Goal: Task Accomplishment & Management: Manage account settings

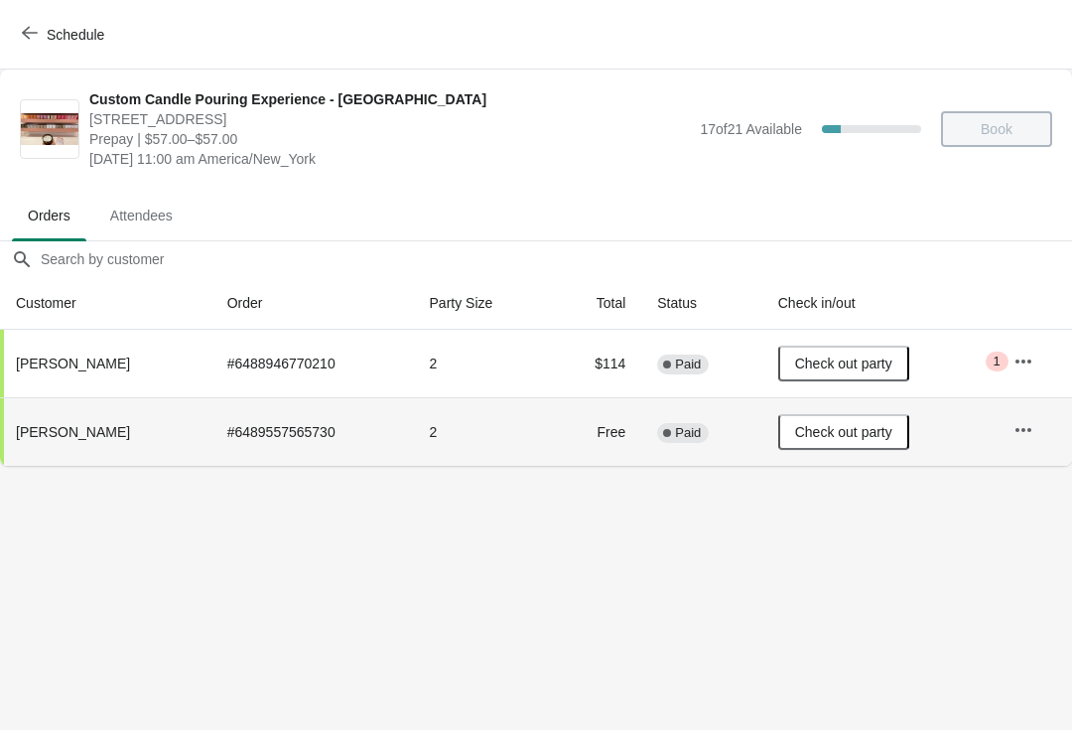
click at [39, 18] on button "Schedule" at bounding box center [65, 35] width 110 height 36
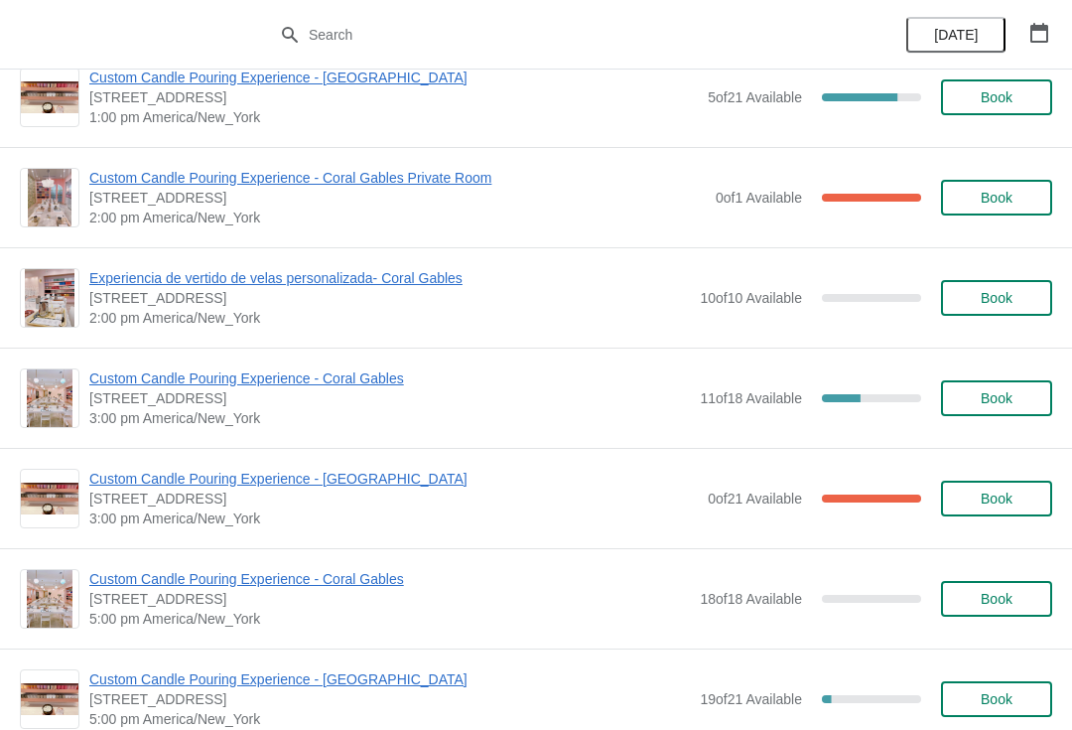
scroll to position [551, 0]
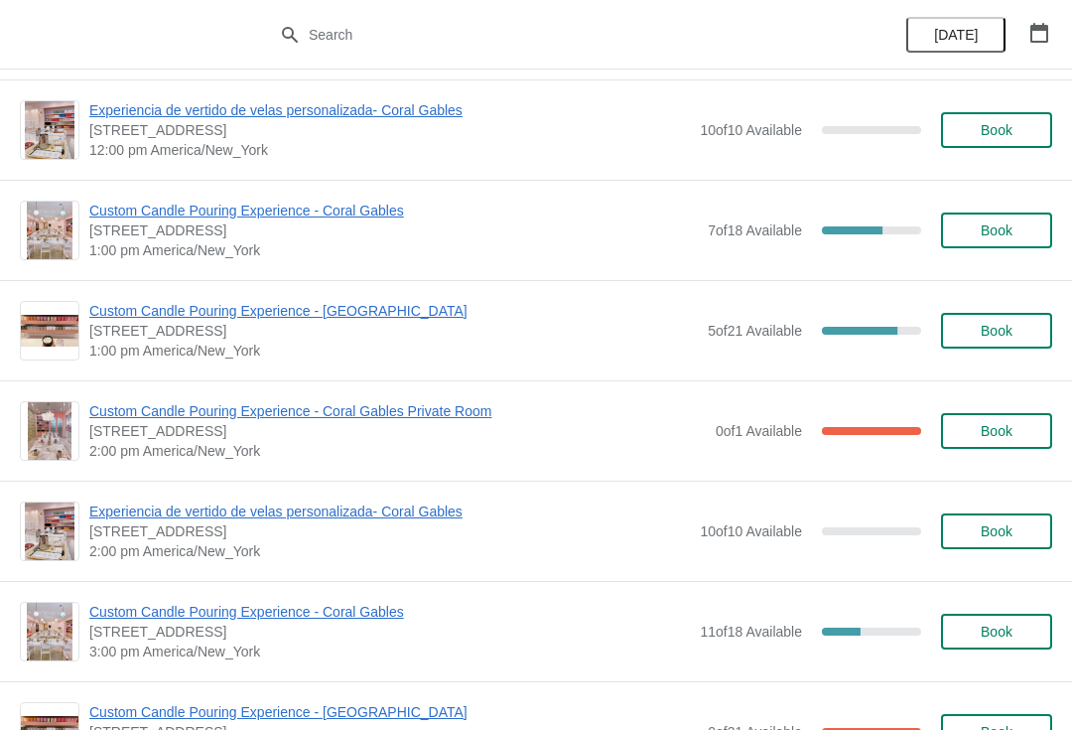
scroll to position [277, 0]
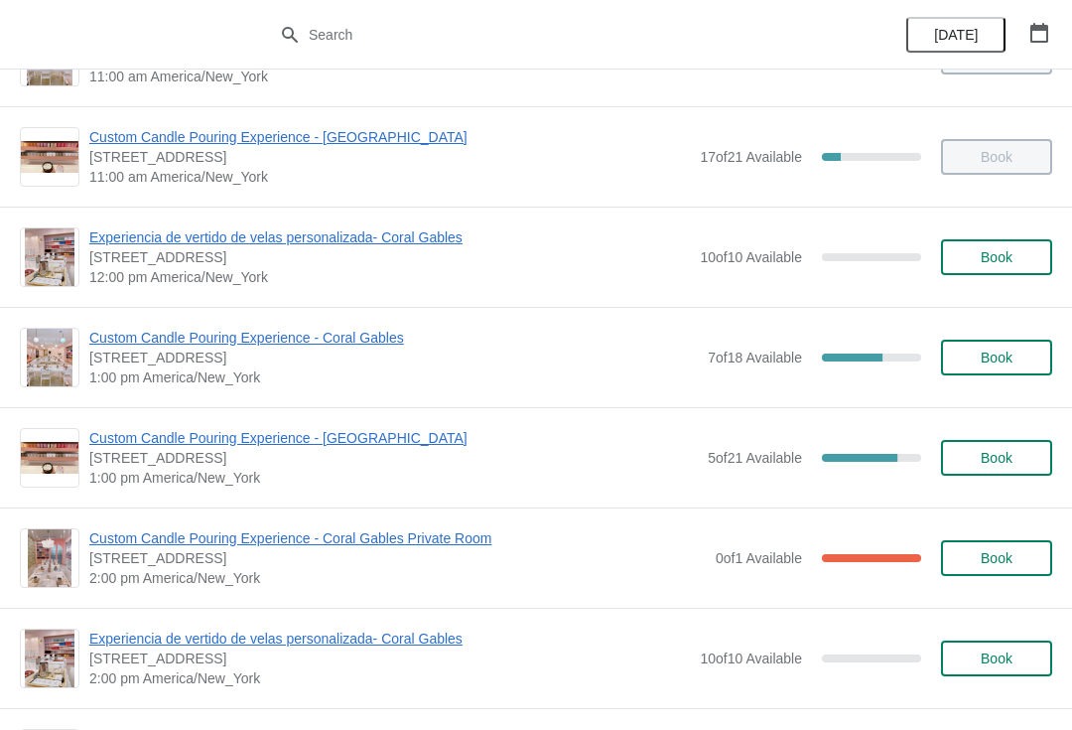
click at [104, 437] on span "Custom Candle Pouring Experience - [GEOGRAPHIC_DATA]" at bounding box center [393, 438] width 609 height 20
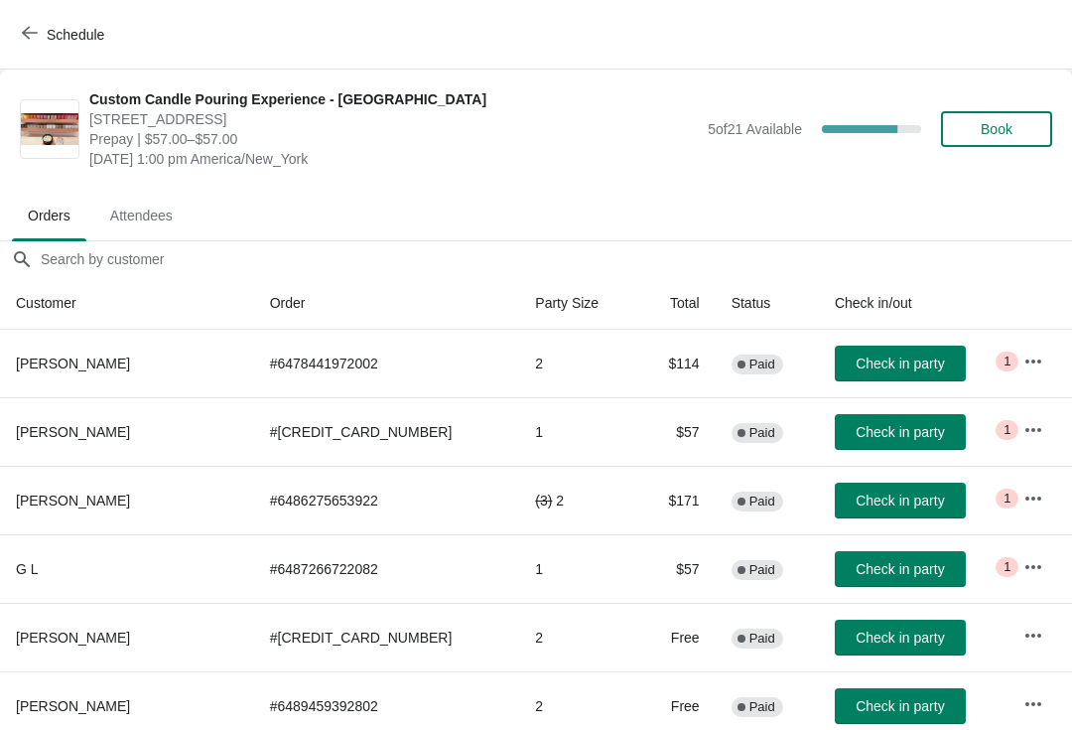
scroll to position [0, 0]
click at [1001, 128] on span "Book" at bounding box center [997, 129] width 32 height 16
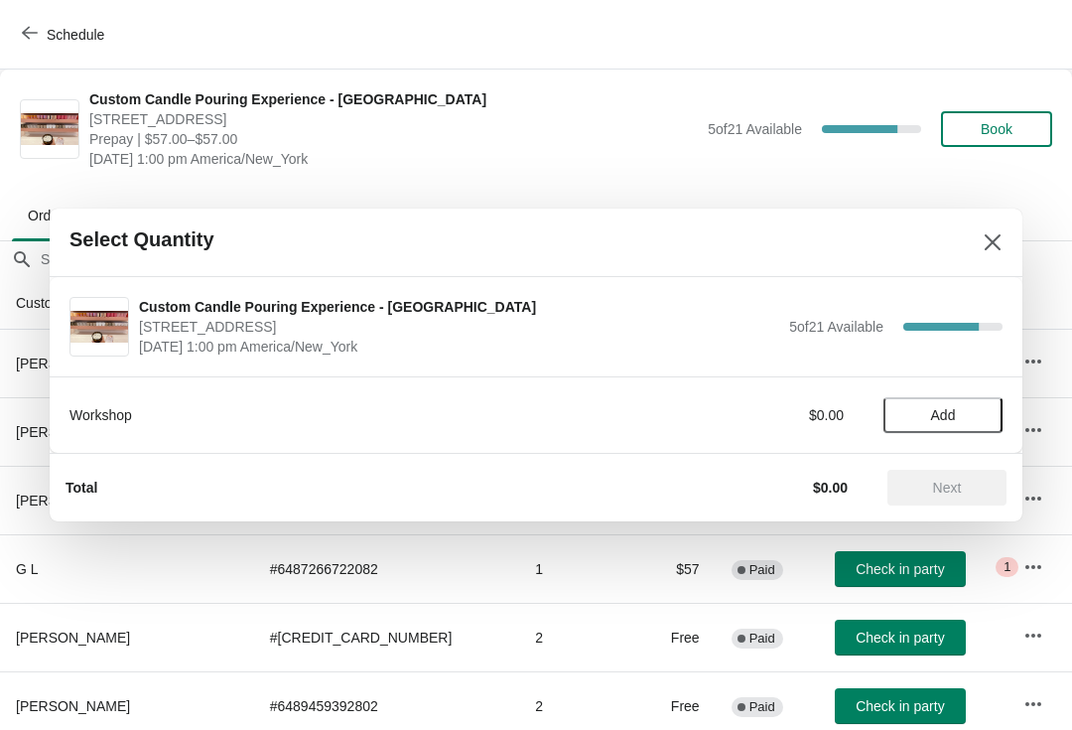
click at [932, 419] on span "Add" at bounding box center [943, 415] width 25 height 16
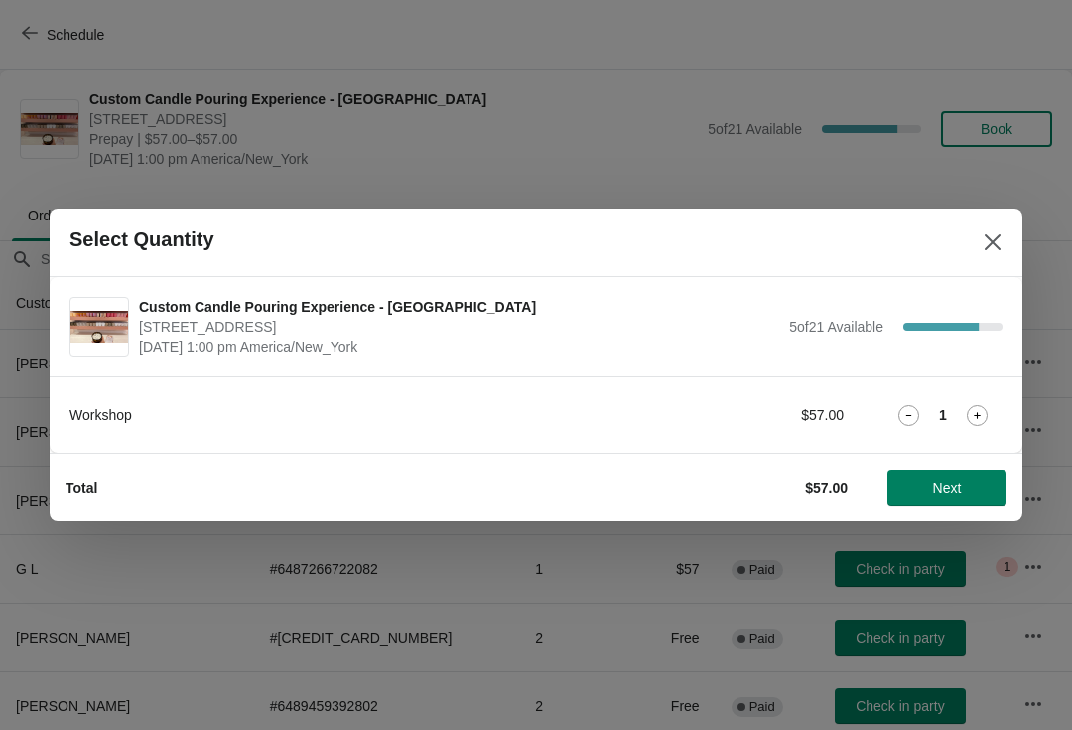
click at [960, 502] on button "Next" at bounding box center [947, 488] width 119 height 36
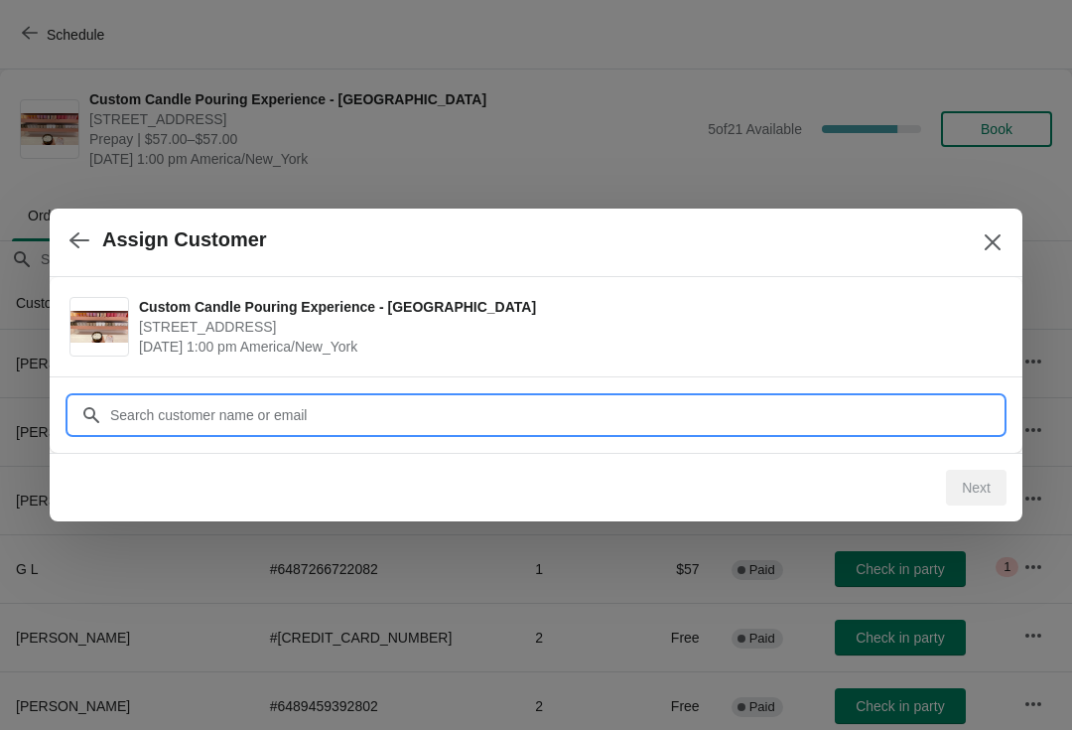
click at [241, 403] on input "Customer" at bounding box center [556, 415] width 894 height 36
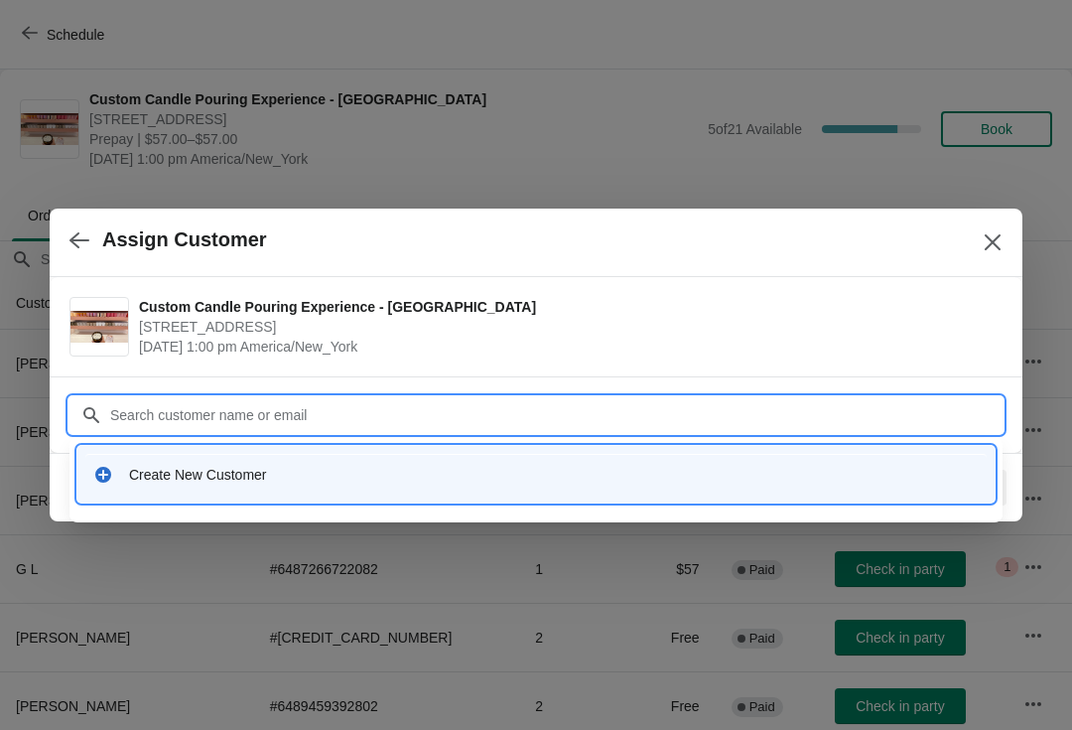
click at [134, 485] on div "Create New Customer" at bounding box center [536, 474] width 902 height 41
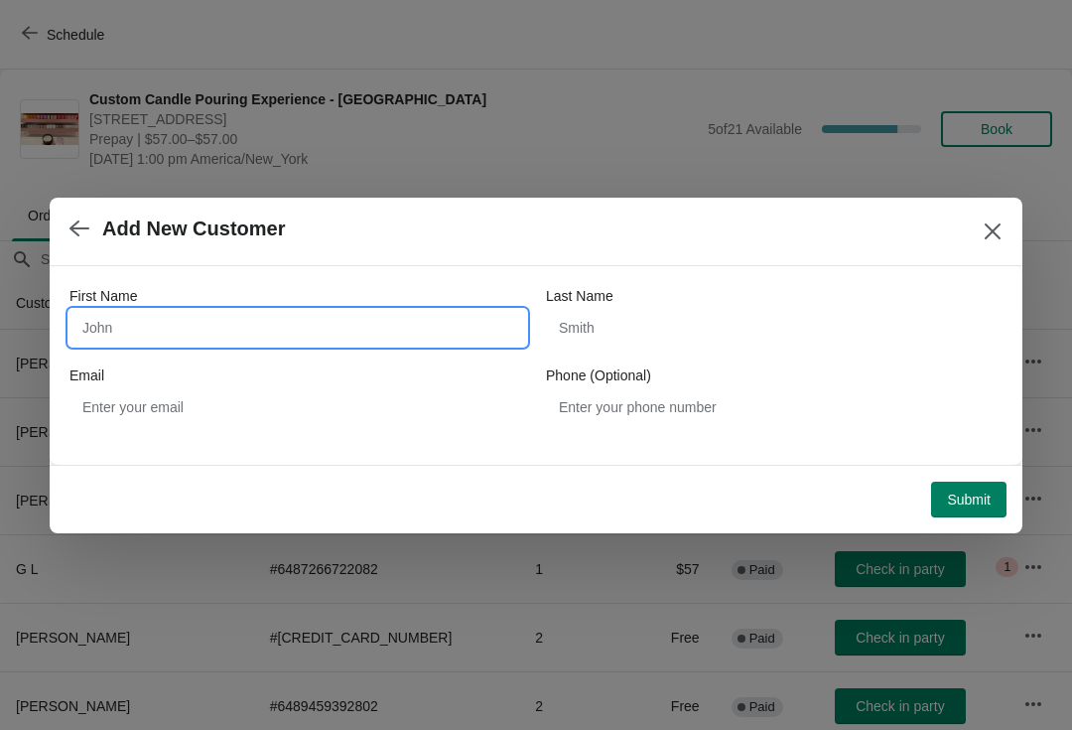
click at [116, 310] on input "First Name" at bounding box center [298, 328] width 457 height 36
type input "S"
type input "Chirly"
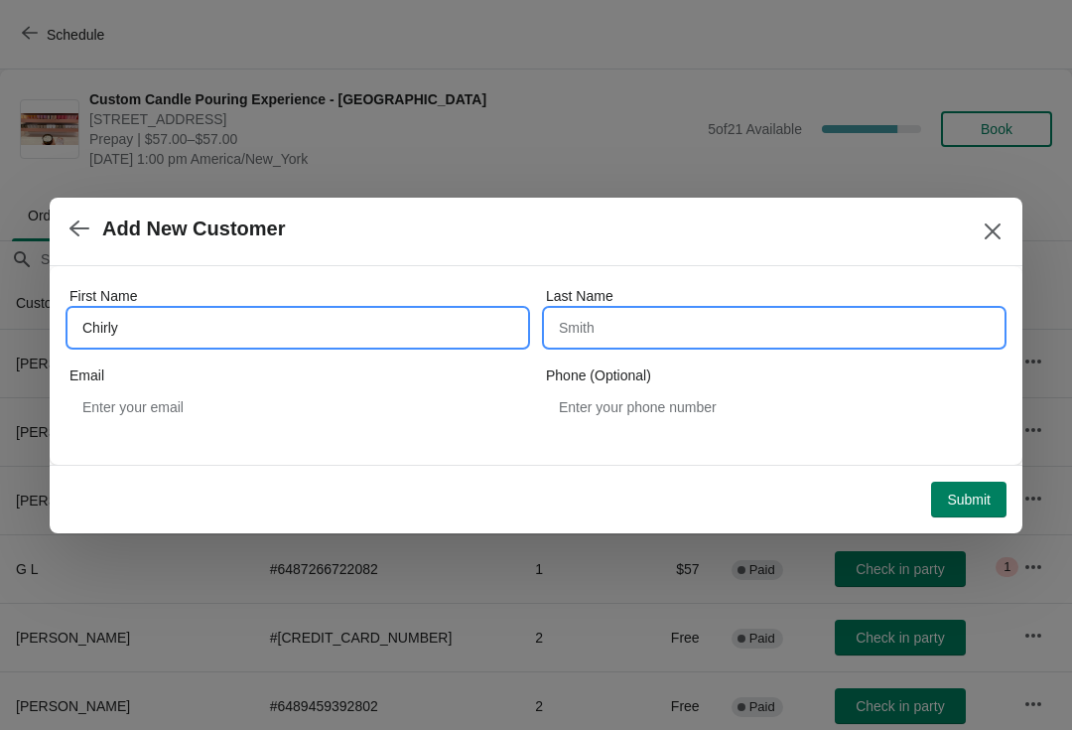
click at [598, 337] on input "Last Name" at bounding box center [774, 328] width 457 height 36
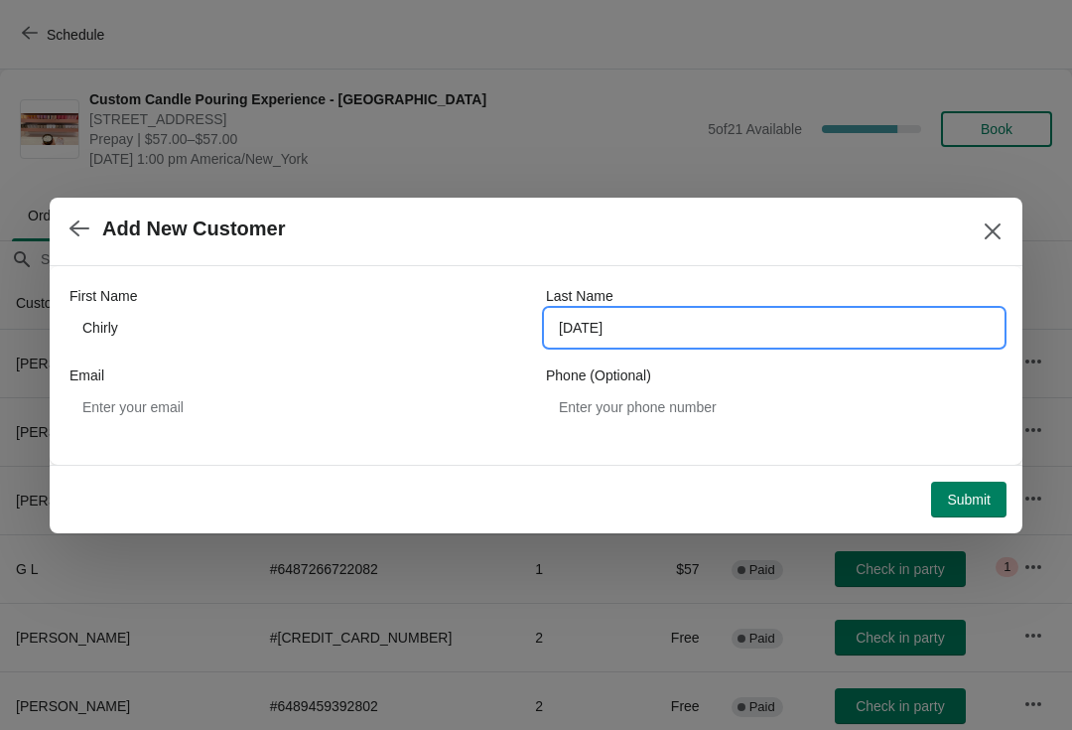
type input "Dahan"
click at [300, 237] on span "Add New Customer" at bounding box center [513, 228] width 886 height 23
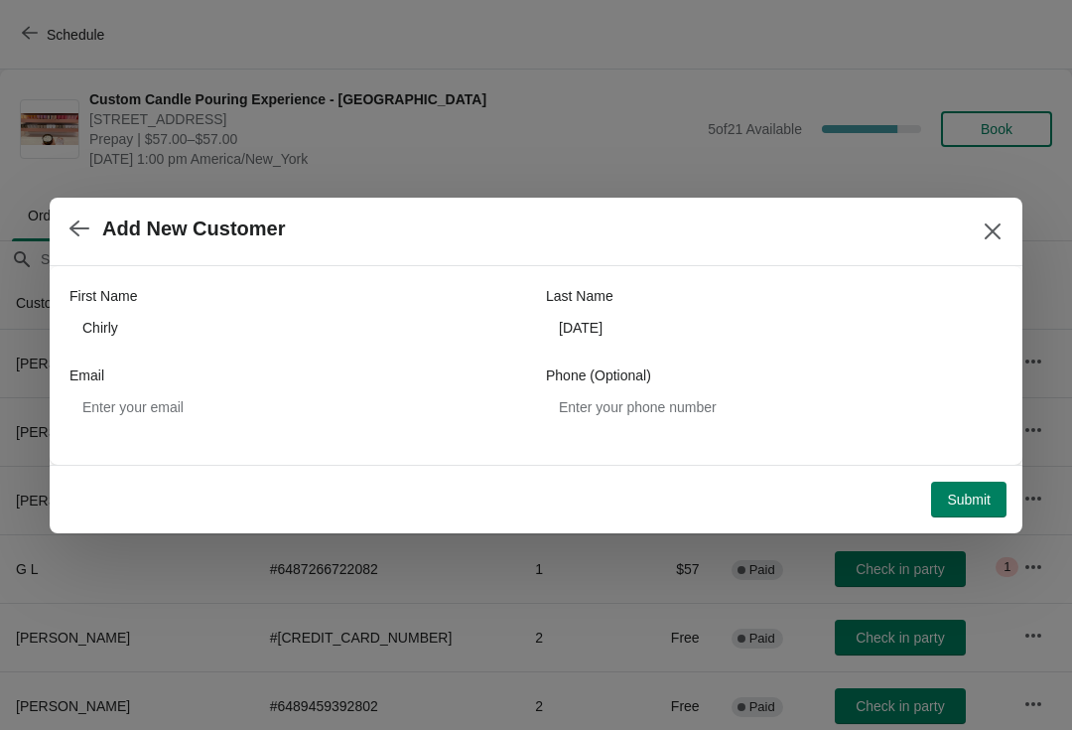
click at [1001, 510] on button "Submit" at bounding box center [968, 500] width 75 height 36
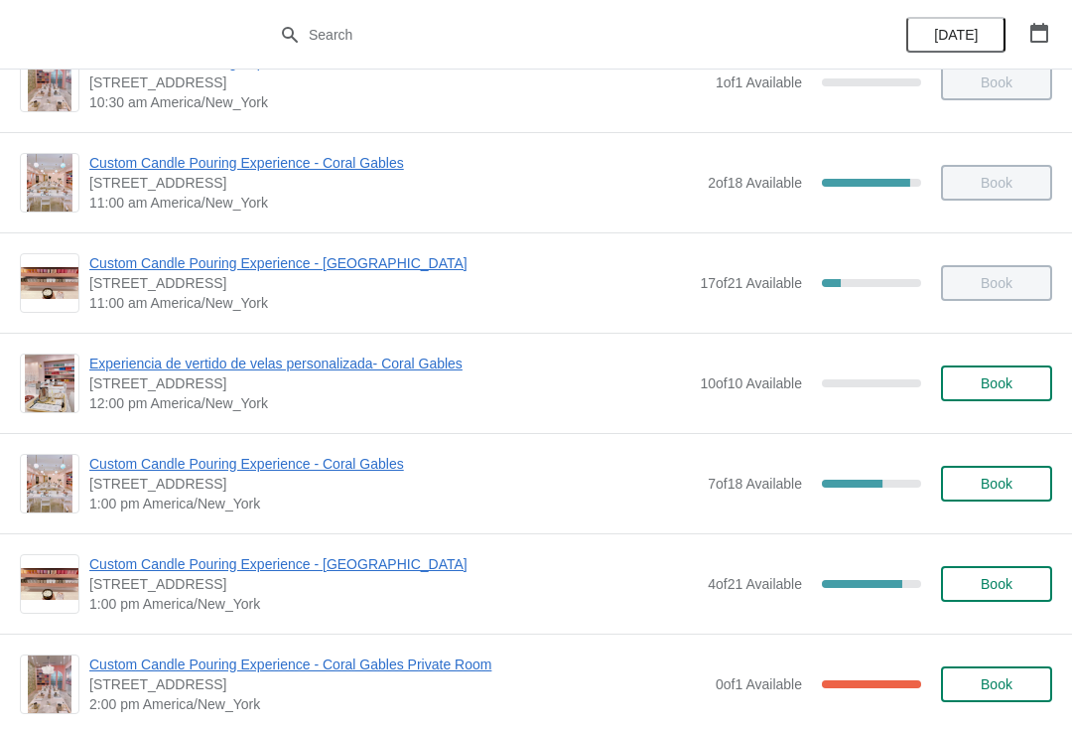
scroll to position [172, 0]
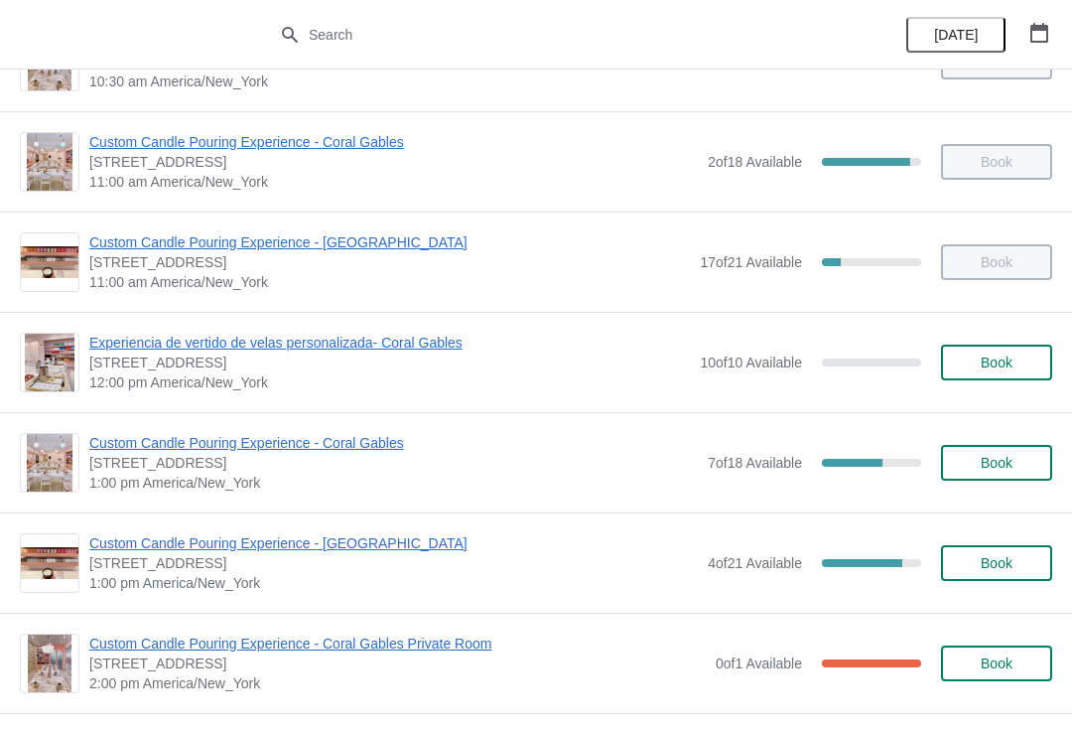
click at [350, 550] on span "Custom Candle Pouring Experience - [GEOGRAPHIC_DATA]" at bounding box center [393, 543] width 609 height 20
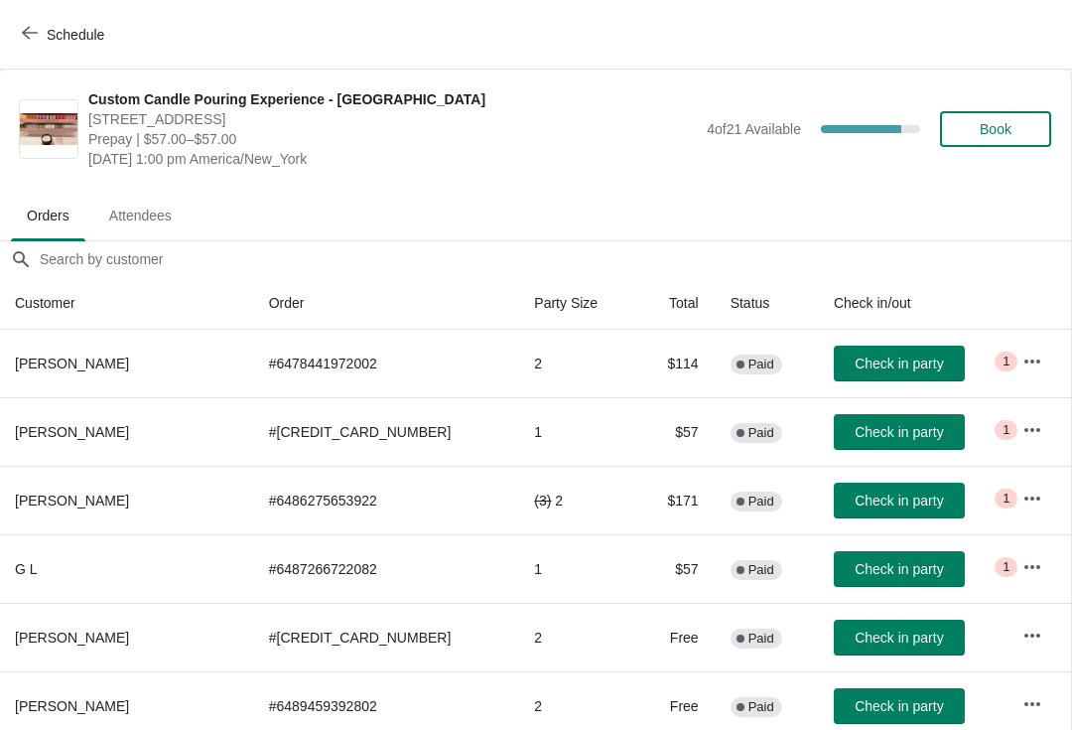
scroll to position [0, 1]
click at [41, 33] on span "Schedule" at bounding box center [65, 34] width 78 height 19
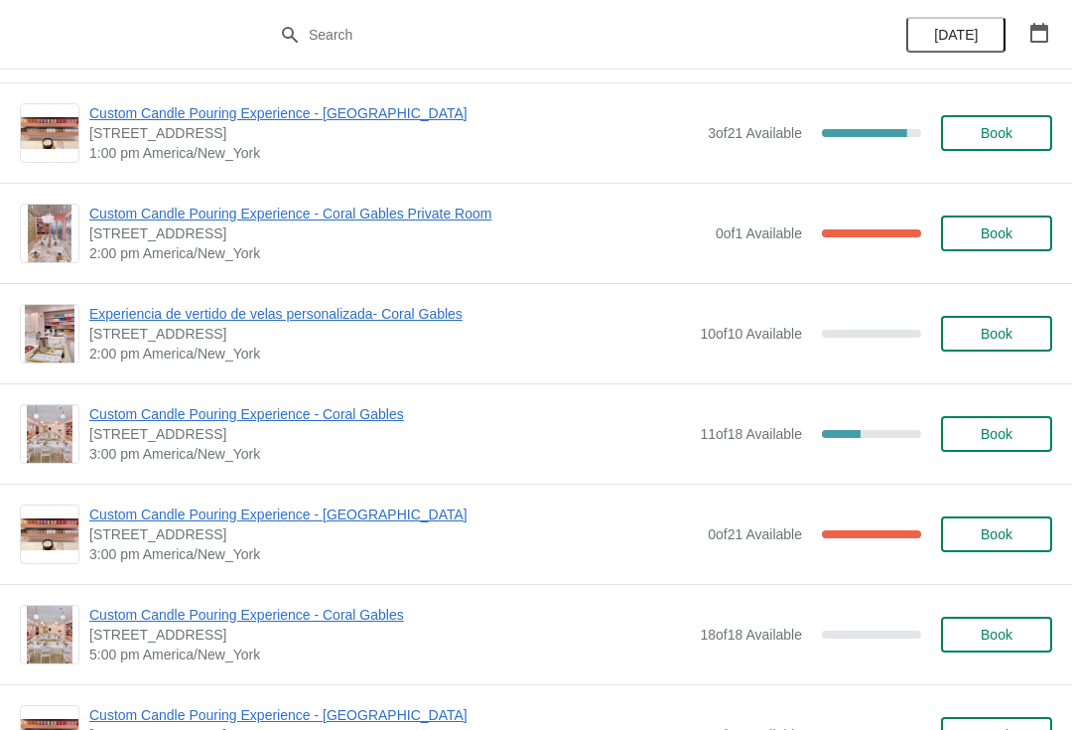
scroll to position [604, 0]
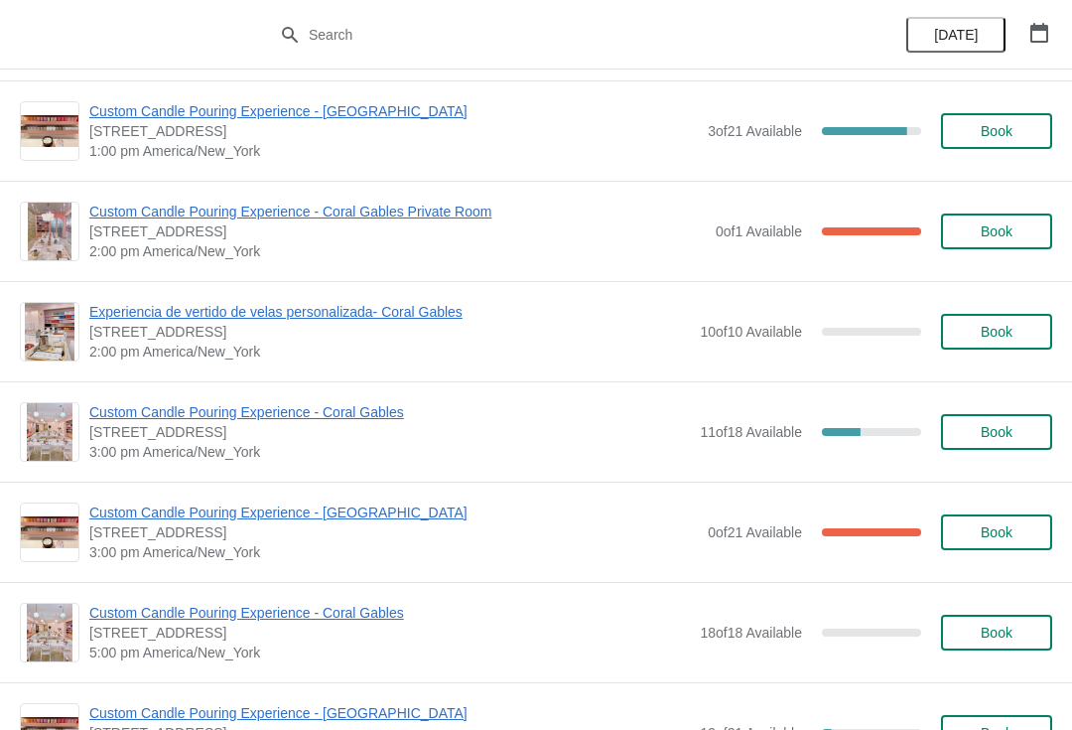
click at [163, 509] on span "Custom Candle Pouring Experience - [GEOGRAPHIC_DATA]" at bounding box center [393, 512] width 609 height 20
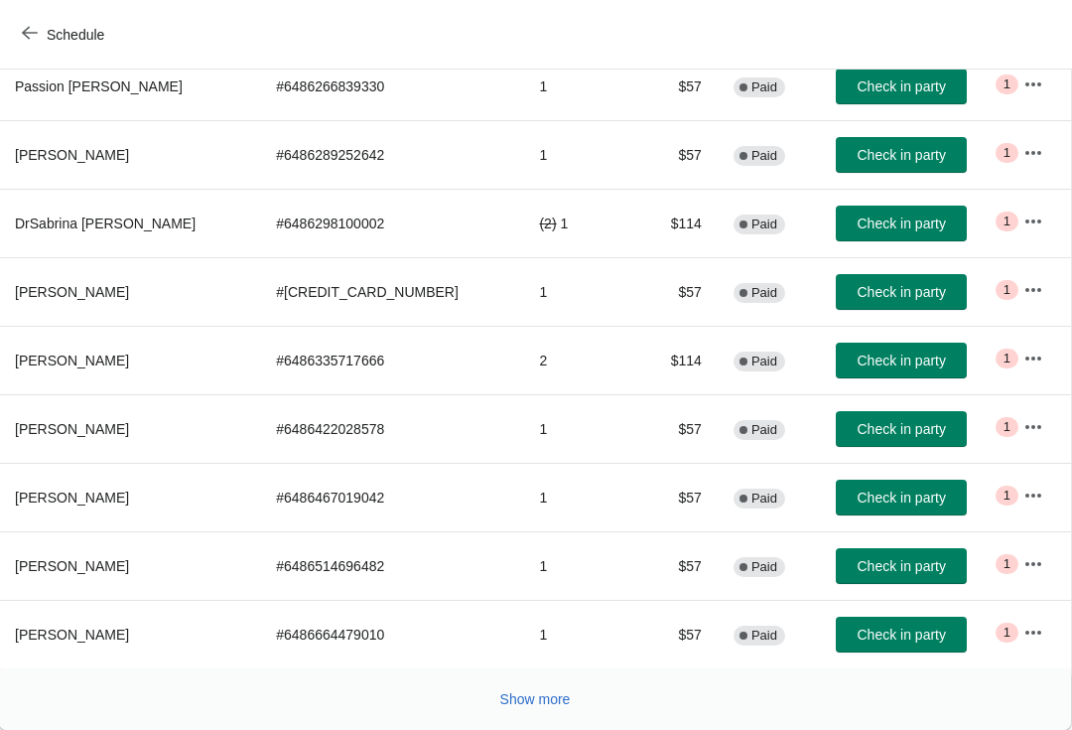
scroll to position [346, 1]
click at [524, 687] on button "Show more" at bounding box center [535, 699] width 86 height 36
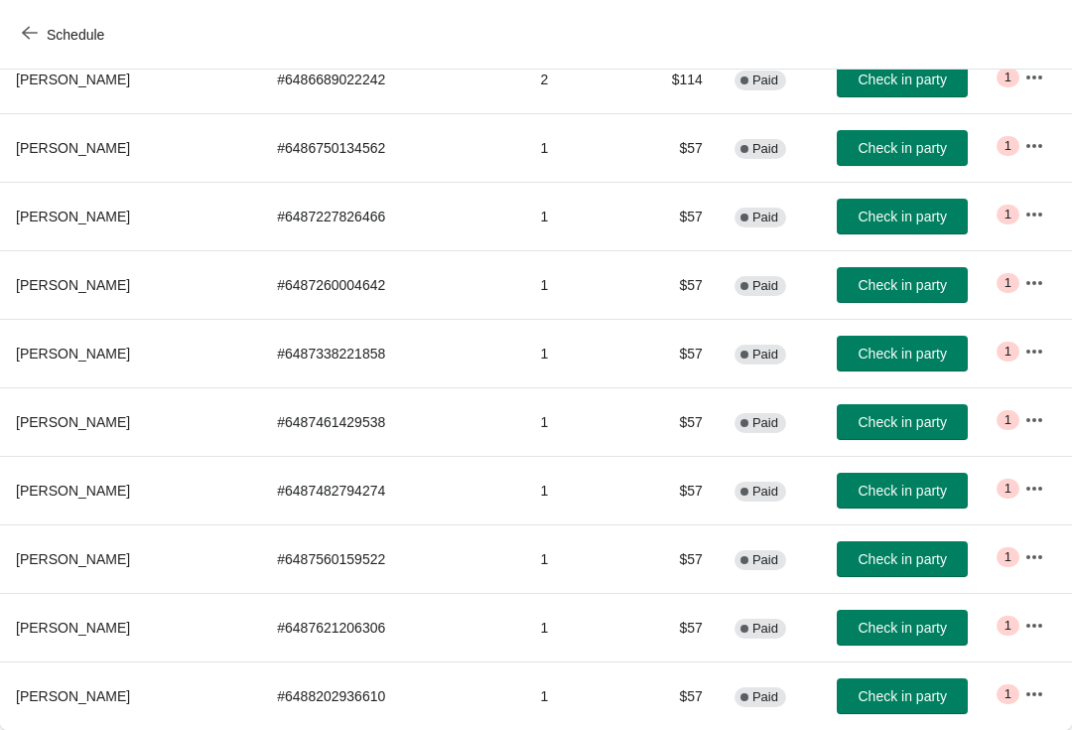
scroll to position [969, 0]
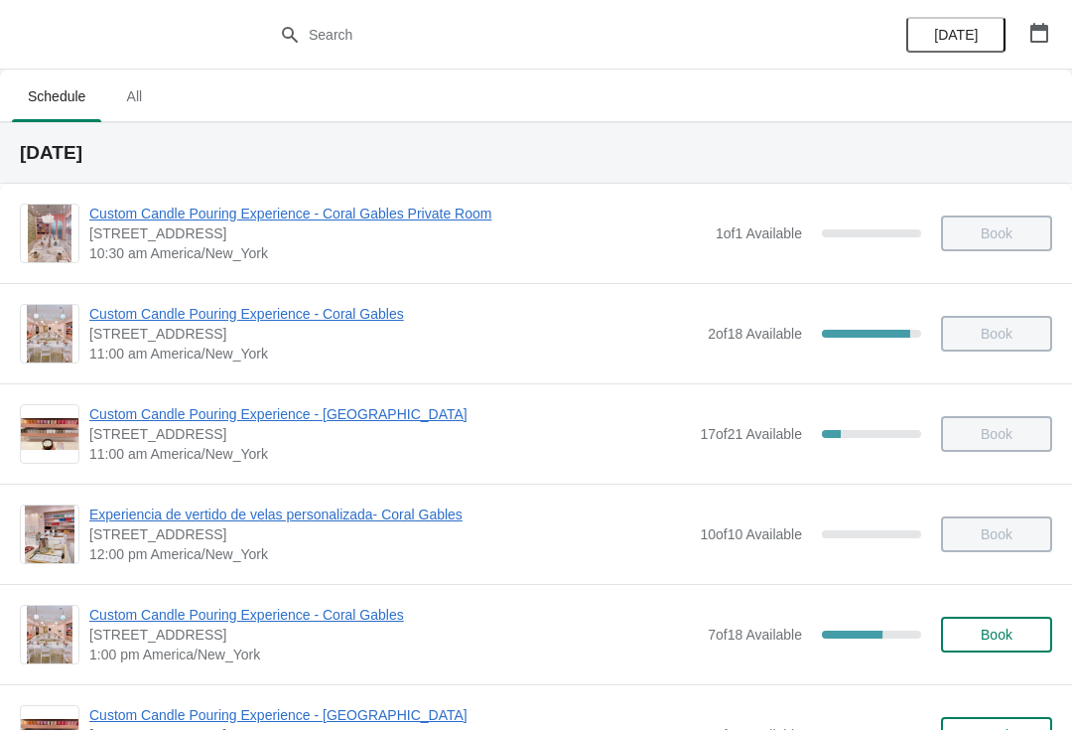
click at [153, 113] on span "All" at bounding box center [134, 96] width 50 height 36
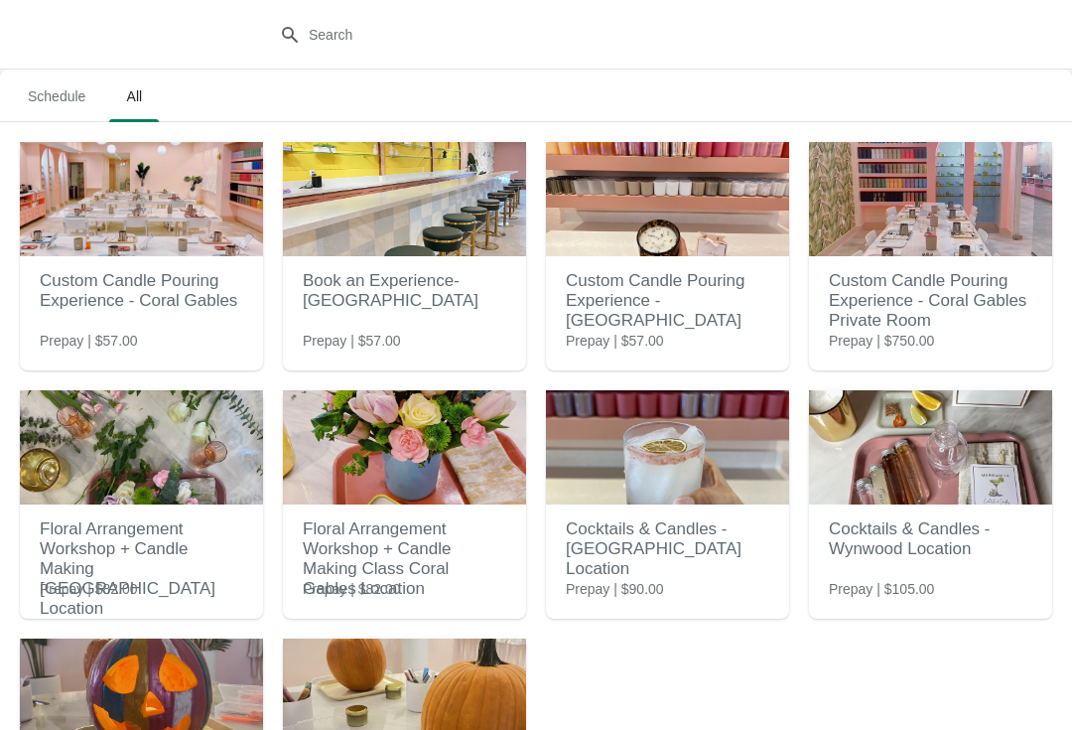
click at [751, 313] on h2 "Custom Candle Pouring Experience - [GEOGRAPHIC_DATA]" at bounding box center [668, 300] width 204 height 79
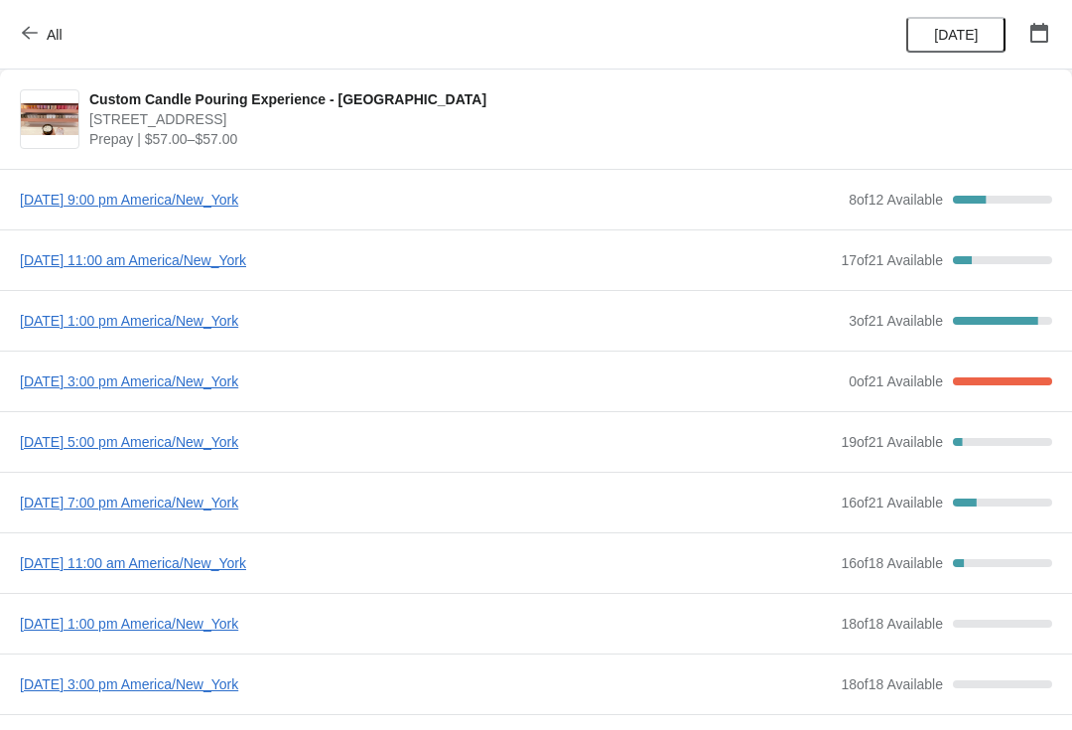
click at [335, 324] on span "[DATE] 1:00 pm America/New_York" at bounding box center [429, 321] width 819 height 20
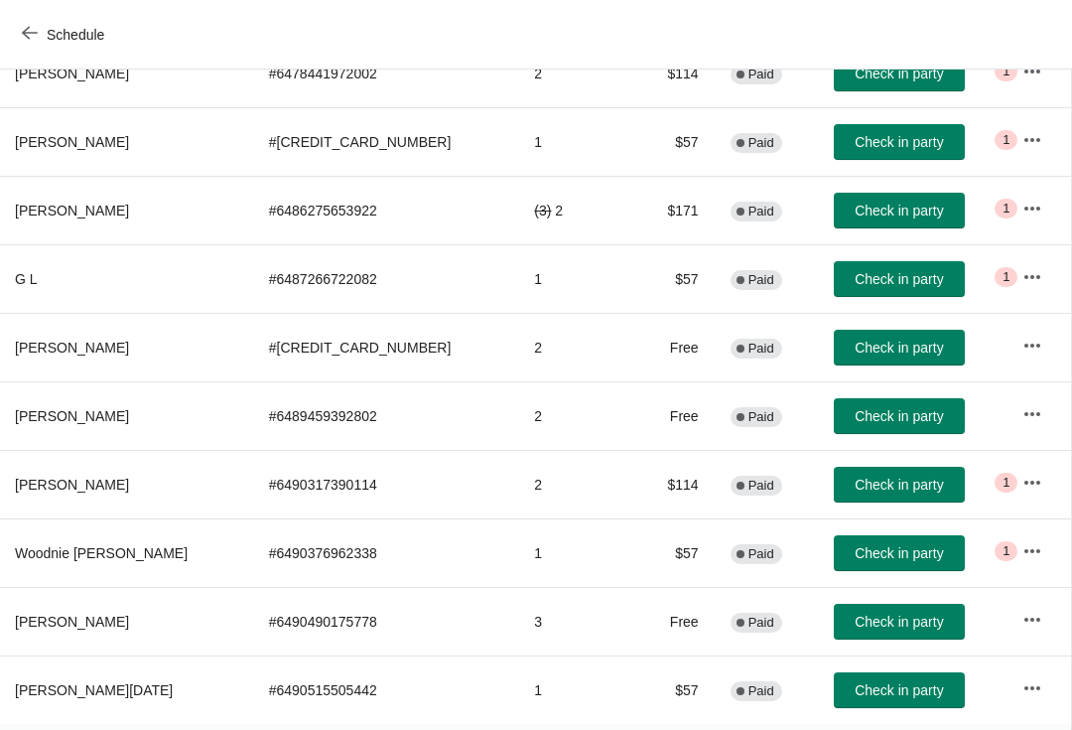
scroll to position [289, 1]
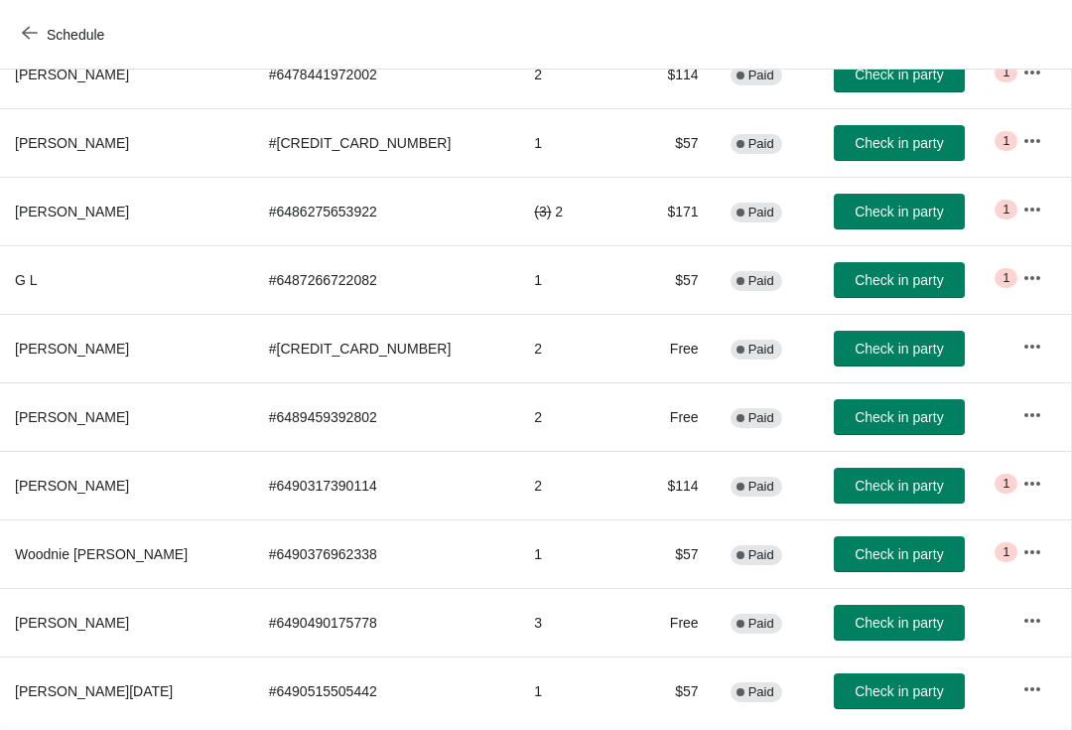
click at [881, 347] on span "Check in party" at bounding box center [899, 349] width 88 height 16
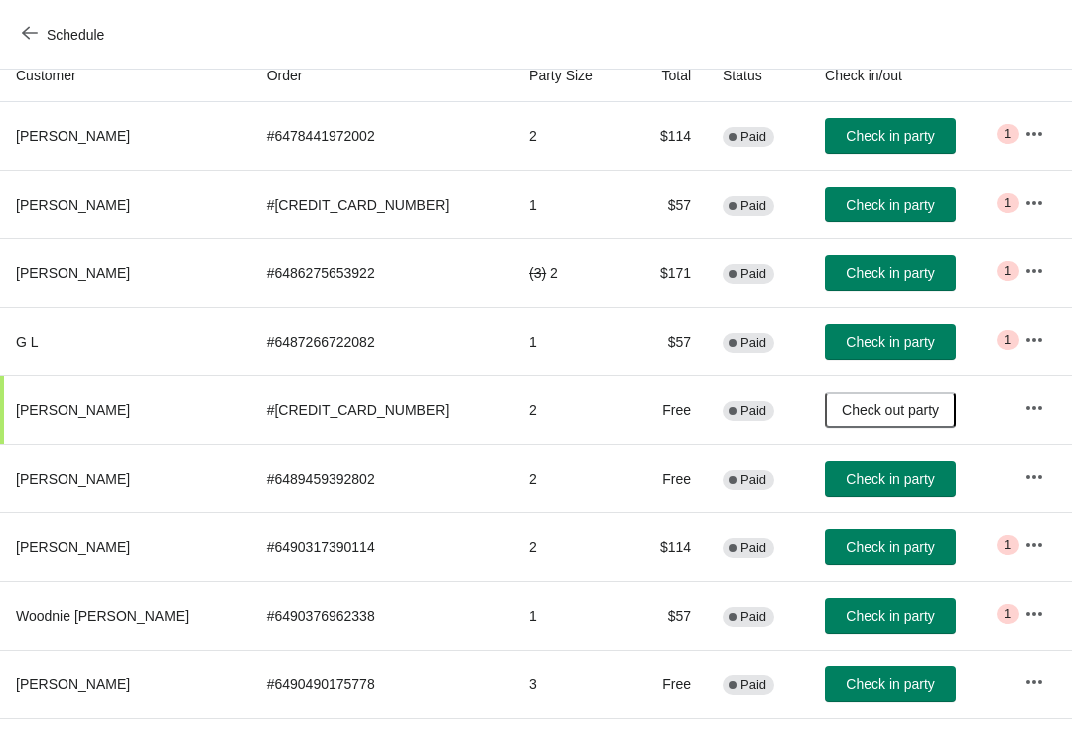
scroll to position [229, 0]
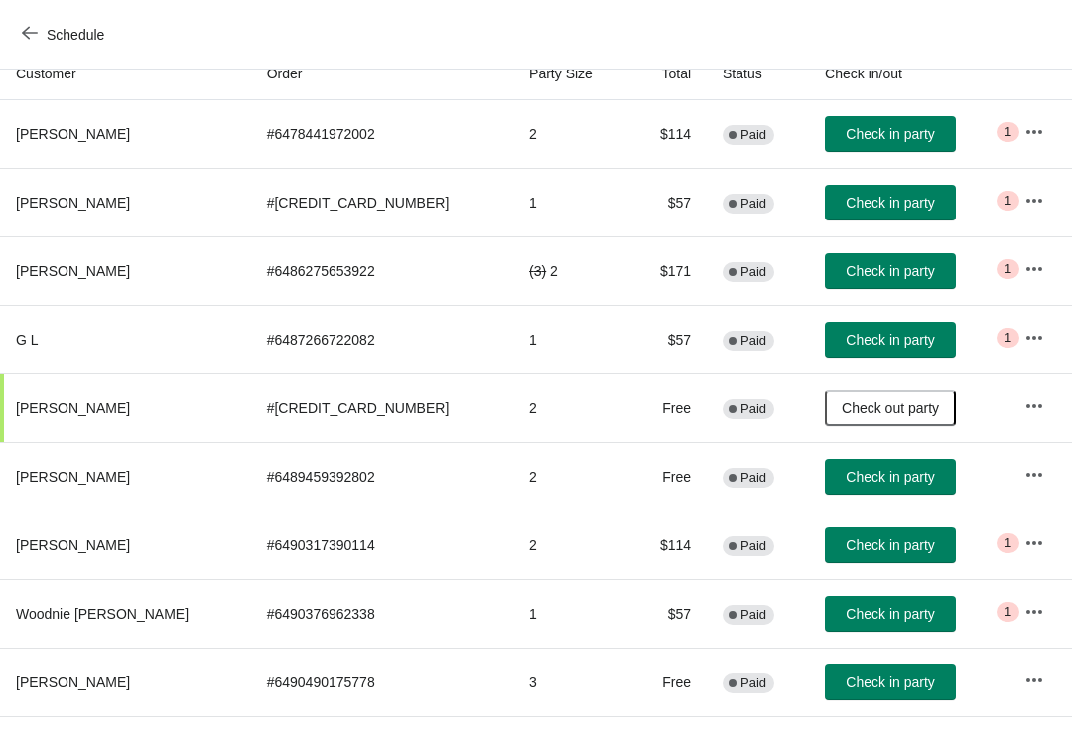
click at [885, 142] on span "Check in party" at bounding box center [890, 134] width 88 height 16
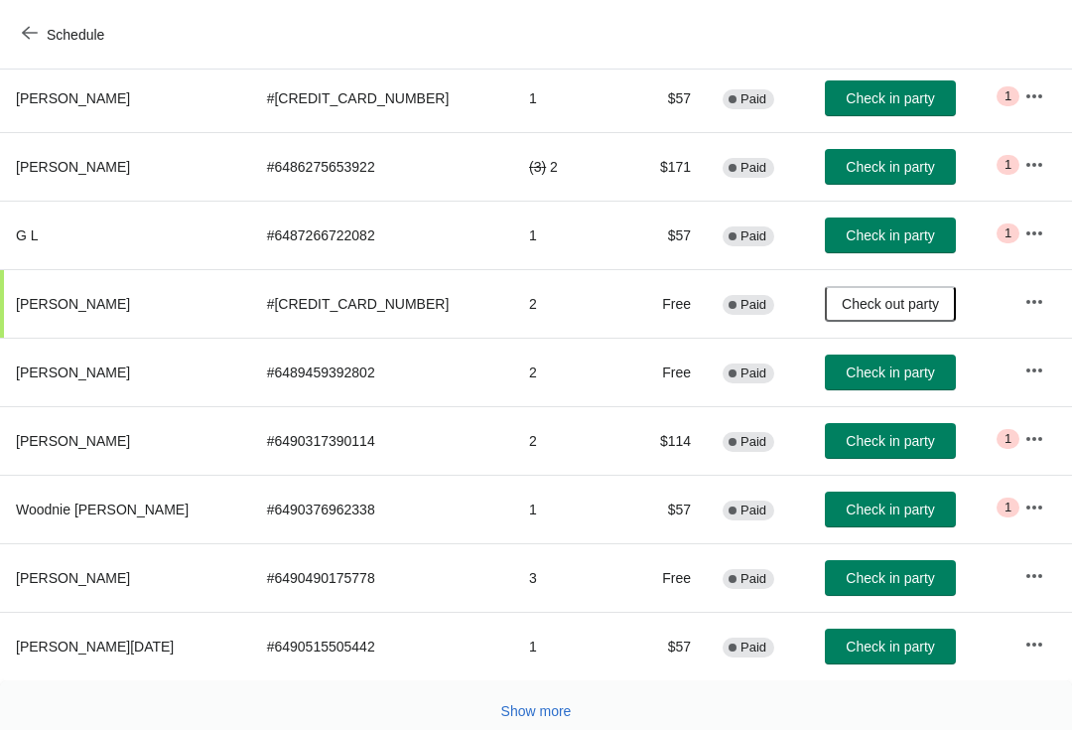
scroll to position [337, 0]
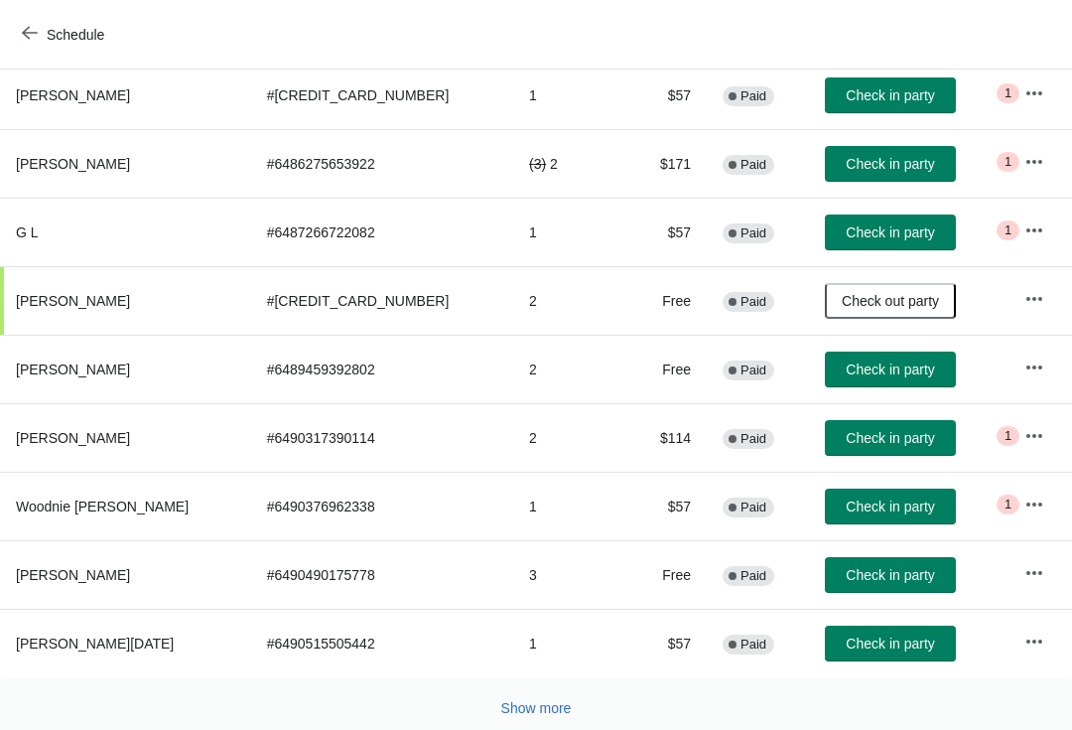
click at [864, 370] on span "Check in party" at bounding box center [890, 369] width 88 height 16
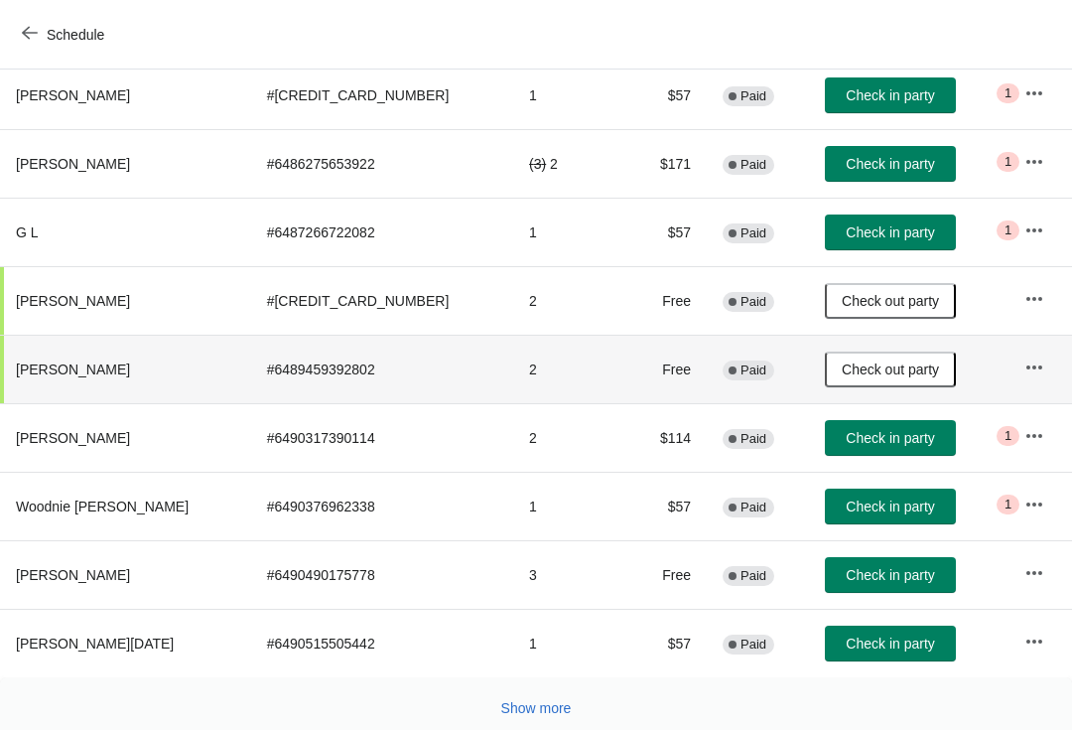
click at [855, 442] on span "Check in party" at bounding box center [890, 438] width 88 height 16
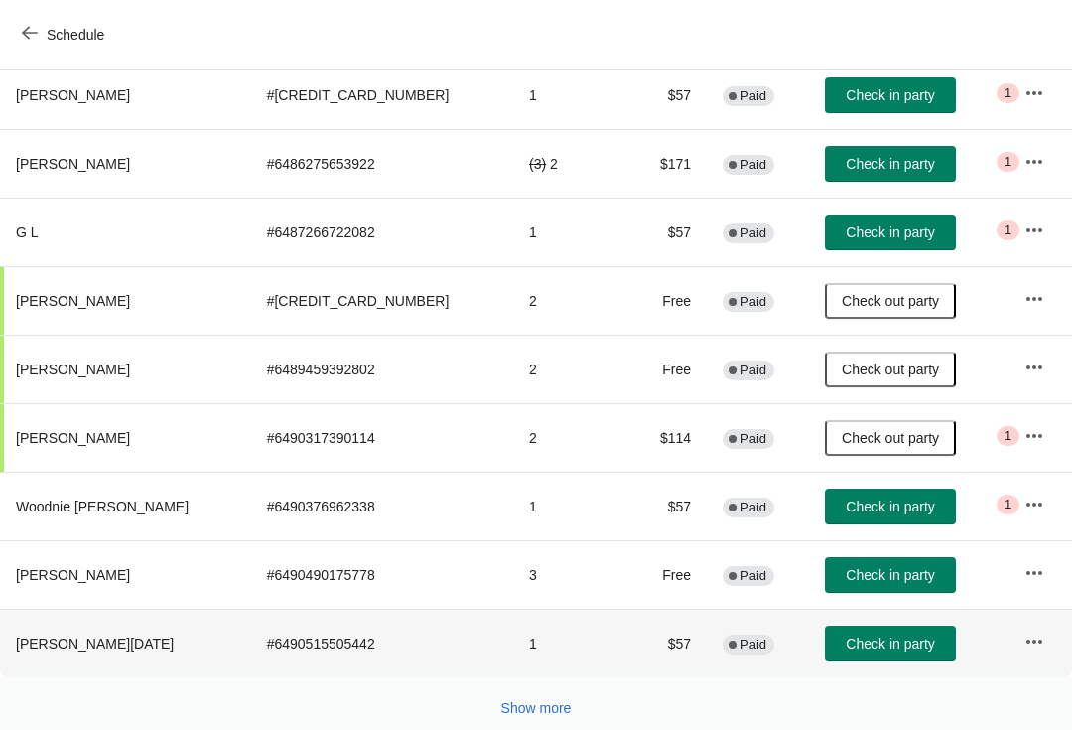
click at [886, 656] on button "Check in party" at bounding box center [890, 644] width 131 height 36
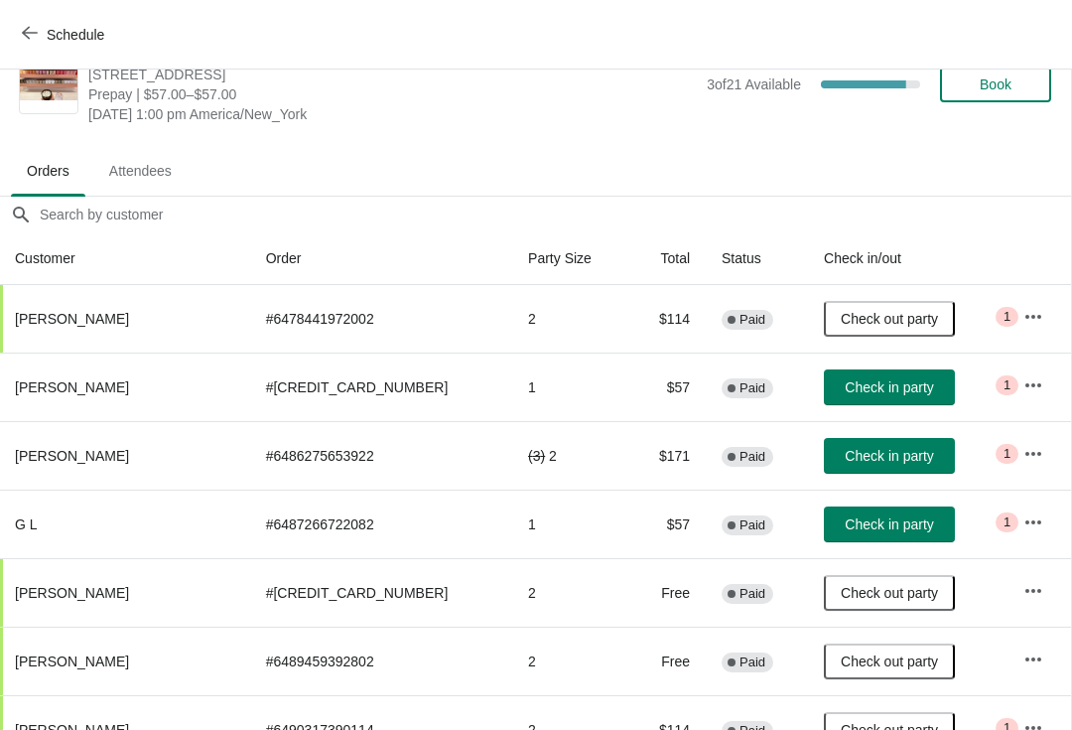
scroll to position [46, 1]
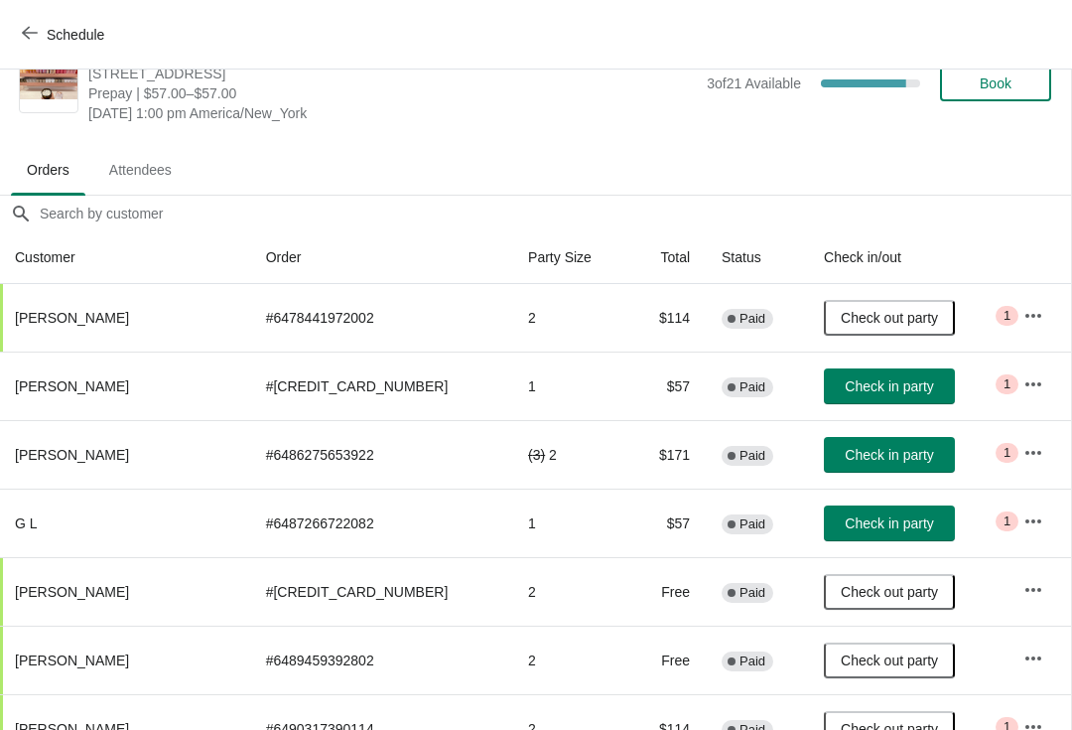
click at [1025, 374] on icon "button" at bounding box center [1034, 384] width 20 height 20
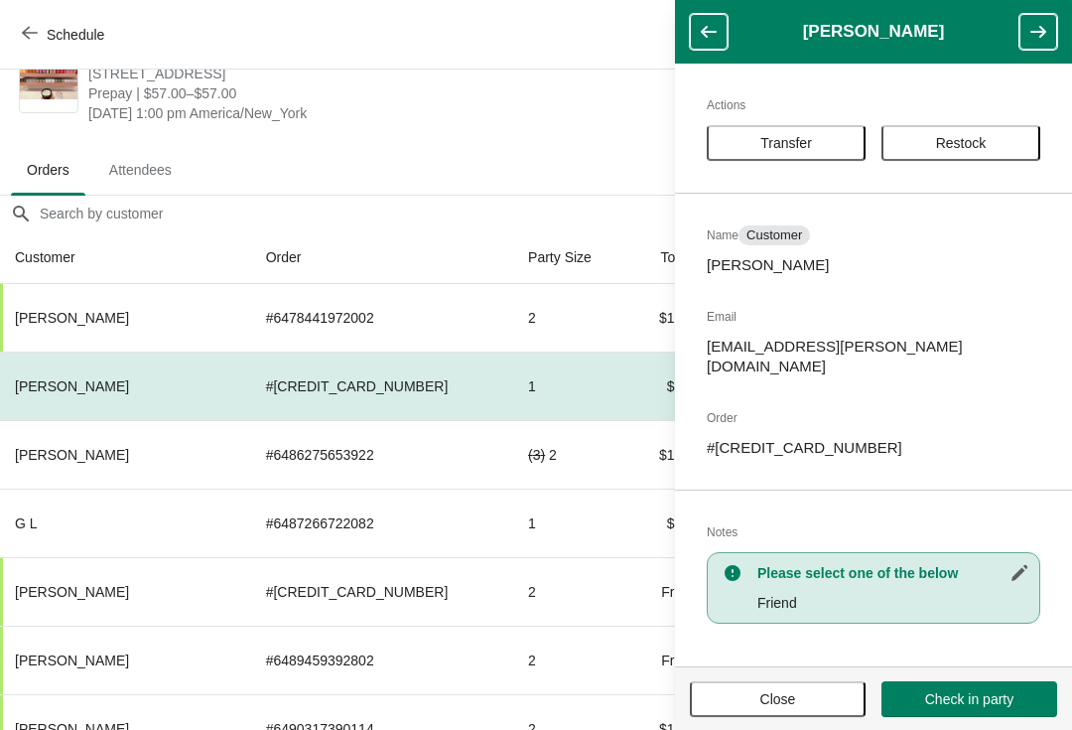
click at [608, 121] on span "[DATE] 1:00 pm America/New_York" at bounding box center [392, 113] width 609 height 20
click at [797, 700] on span "Close" at bounding box center [778, 699] width 140 height 16
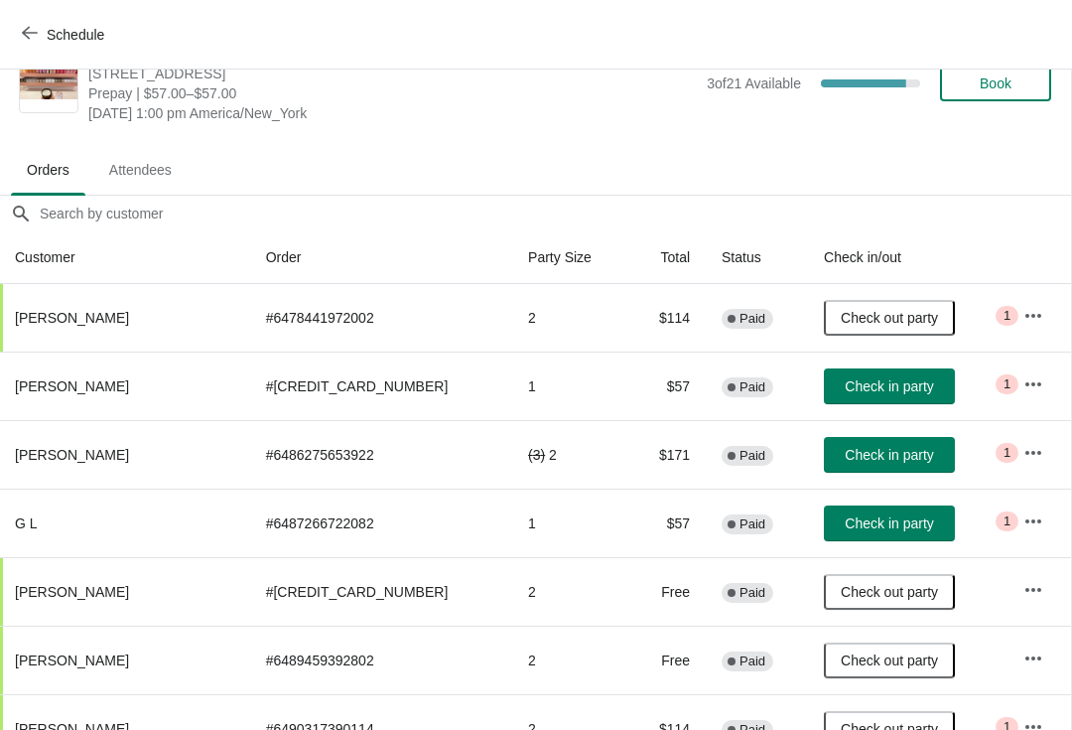
click at [1039, 380] on button "button" at bounding box center [1034, 384] width 36 height 36
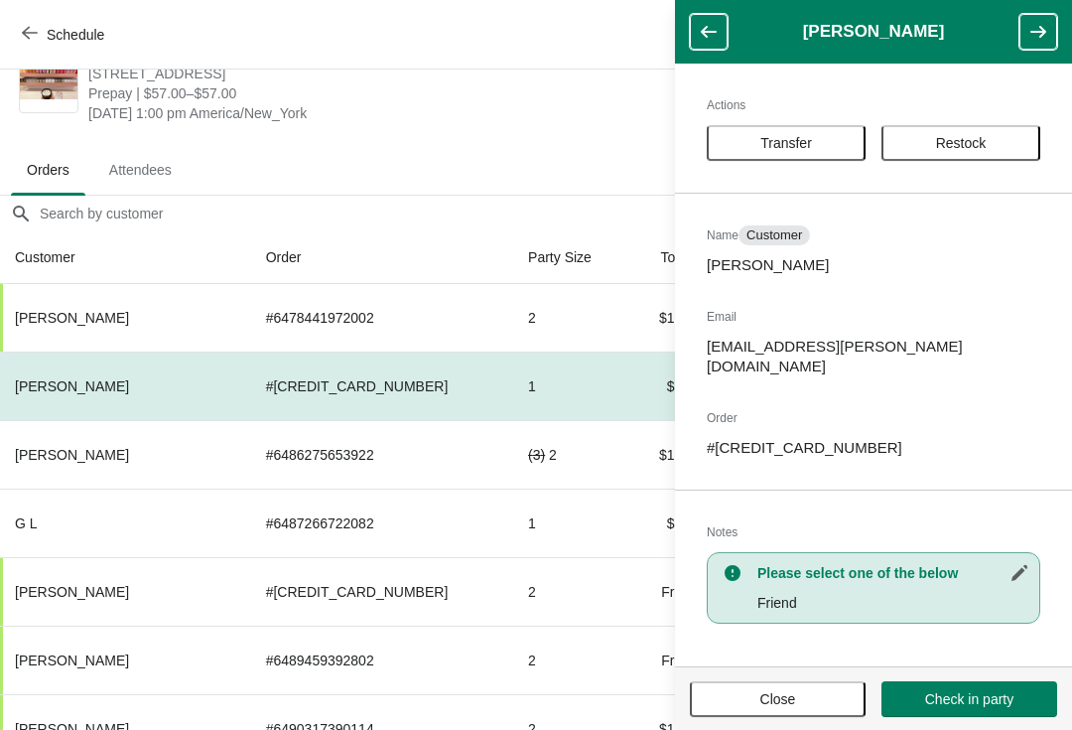
click at [798, 135] on span "Transfer" at bounding box center [787, 143] width 52 height 16
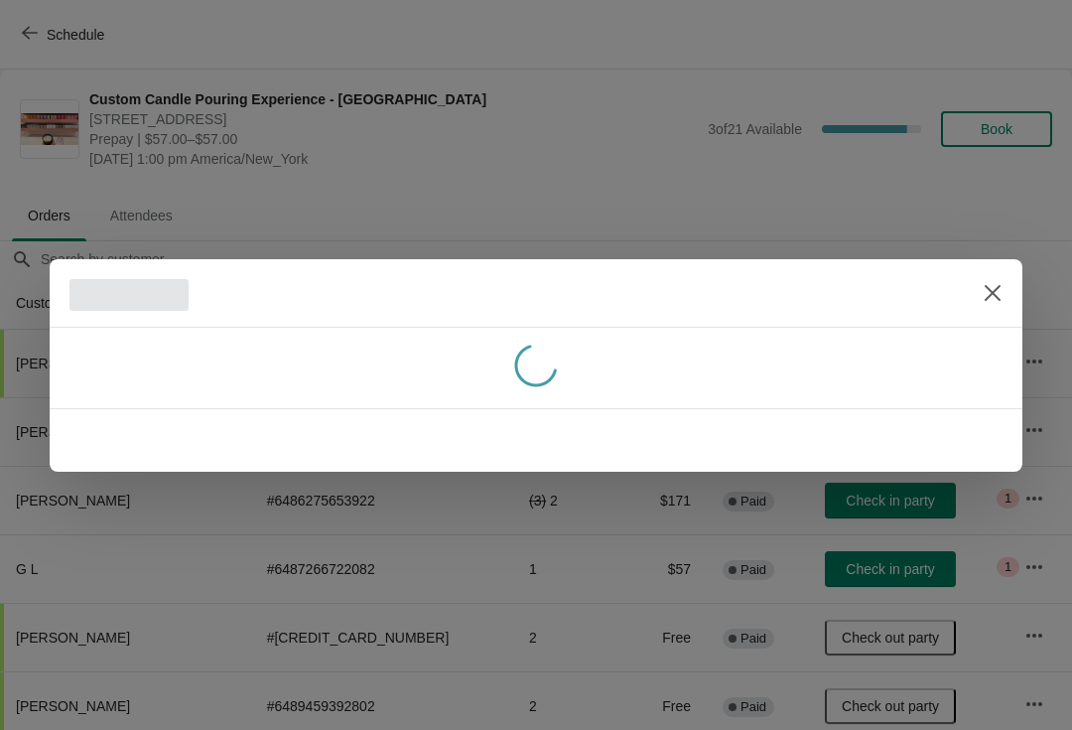
scroll to position [46, 0]
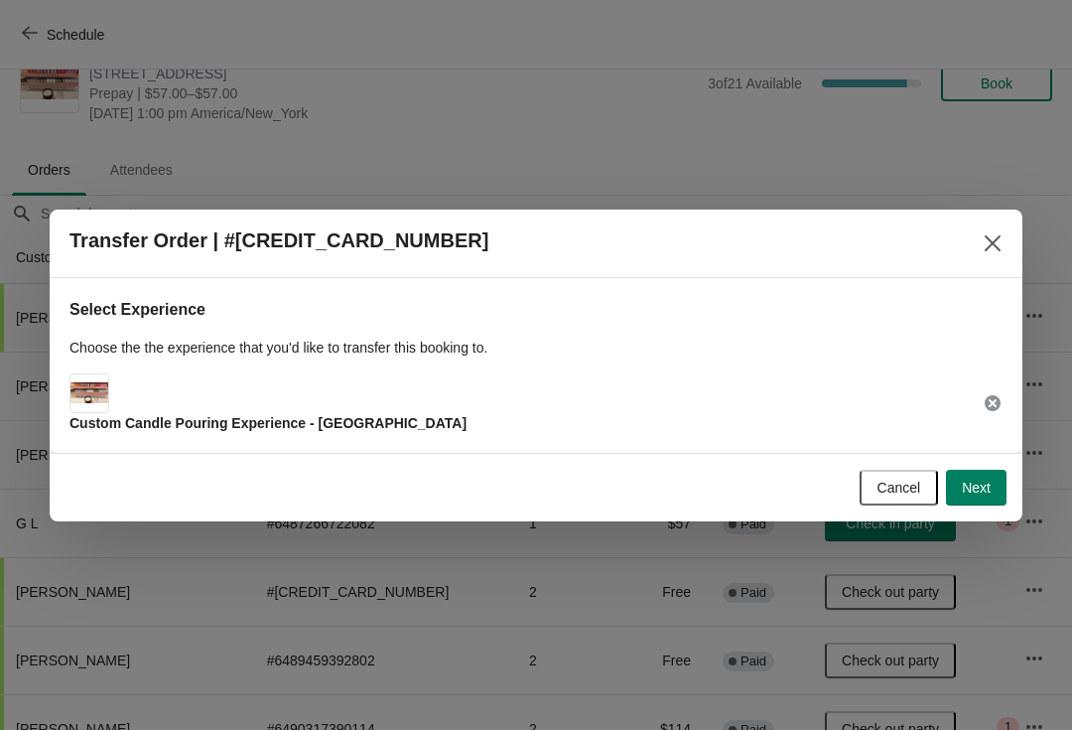
click at [986, 472] on button "Next" at bounding box center [976, 488] width 61 height 36
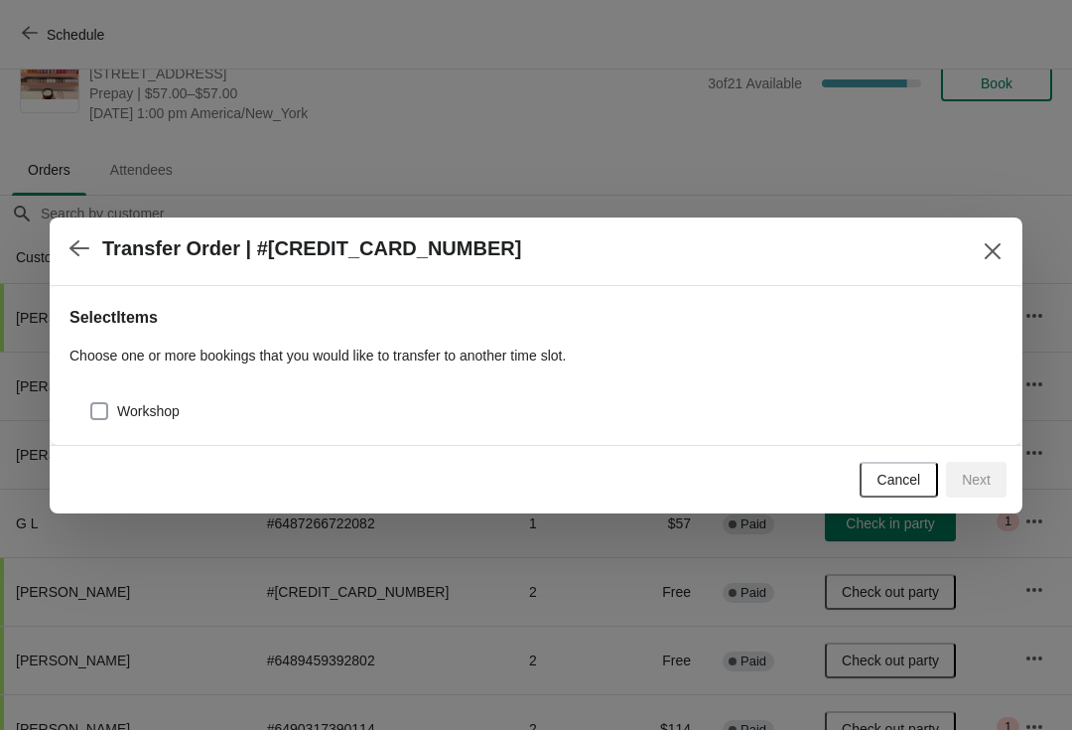
click at [141, 405] on span "Workshop" at bounding box center [148, 411] width 63 height 20
click at [91, 403] on input "Workshop" at bounding box center [90, 402] width 1 height 1
checkbox input "true"
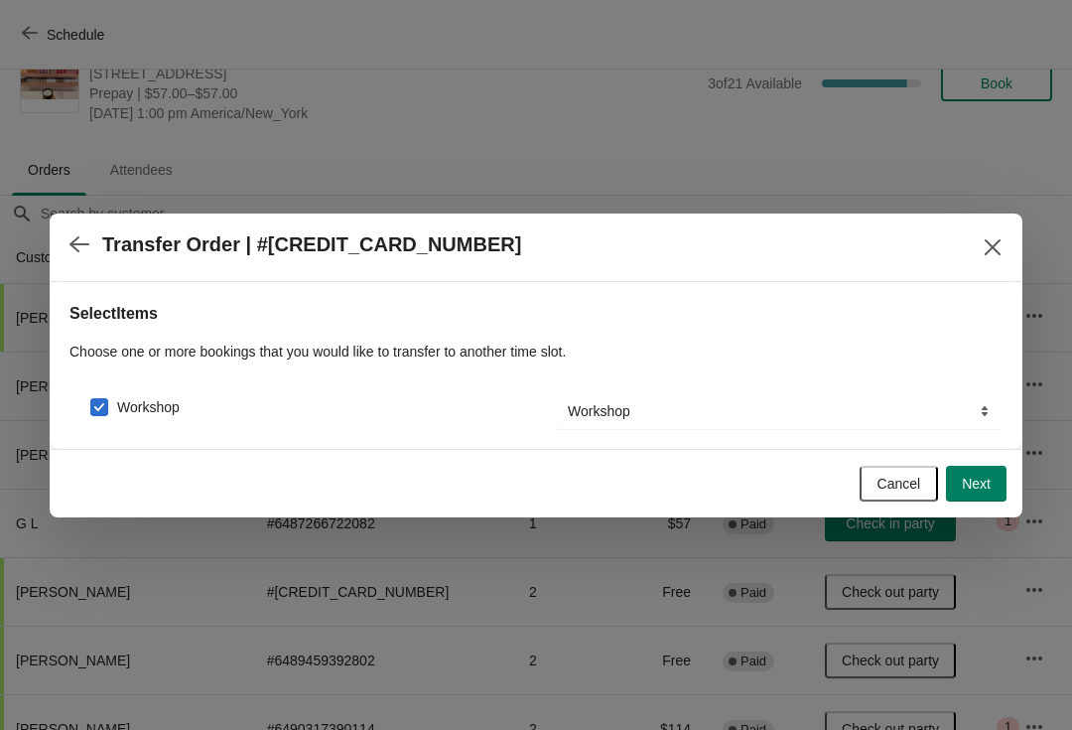
click at [998, 259] on button "Close" at bounding box center [993, 247] width 36 height 36
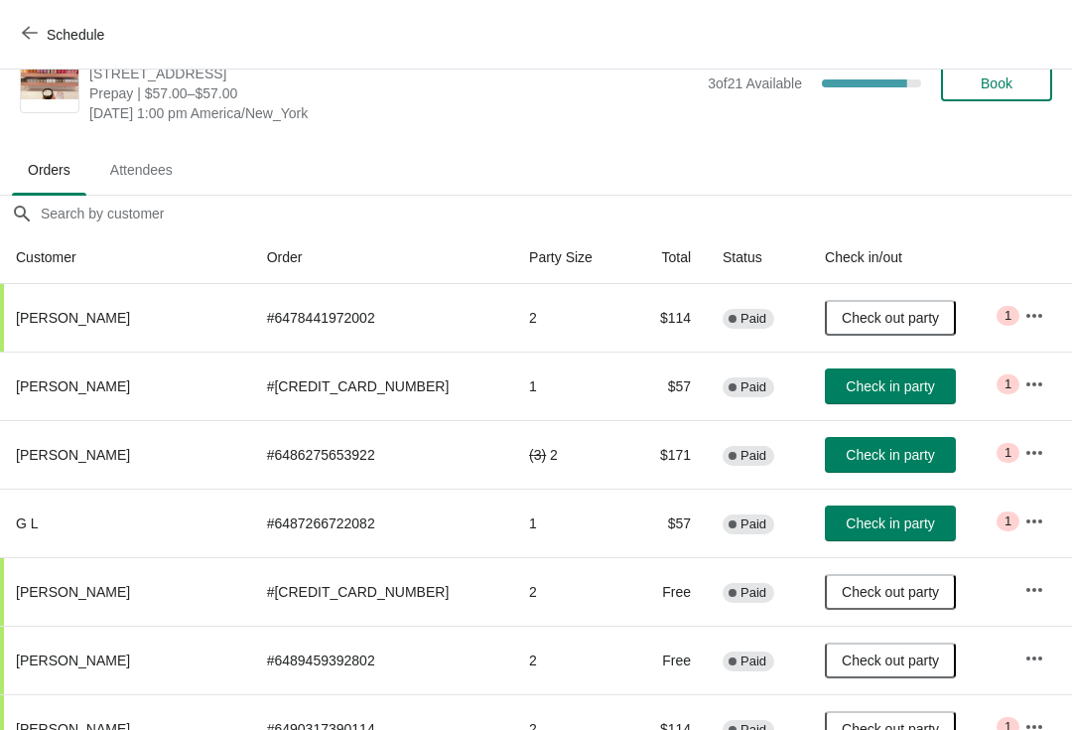
click at [1043, 395] on button "button" at bounding box center [1035, 384] width 36 height 36
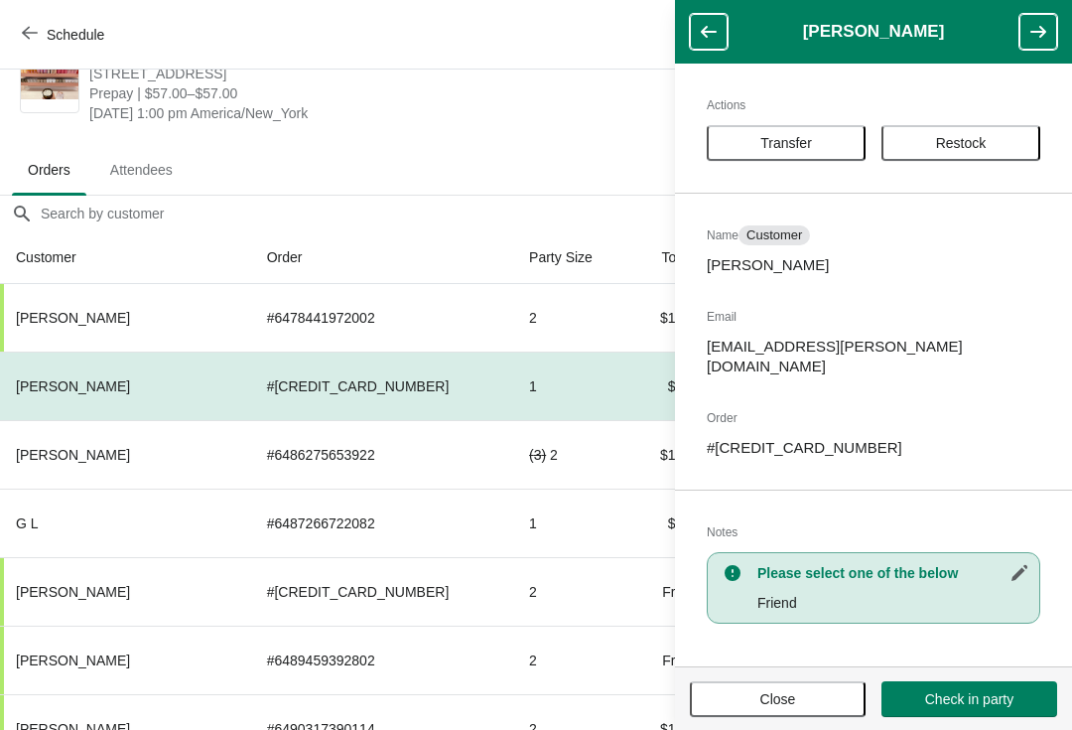
click at [812, 143] on span "Transfer" at bounding box center [787, 143] width 52 height 16
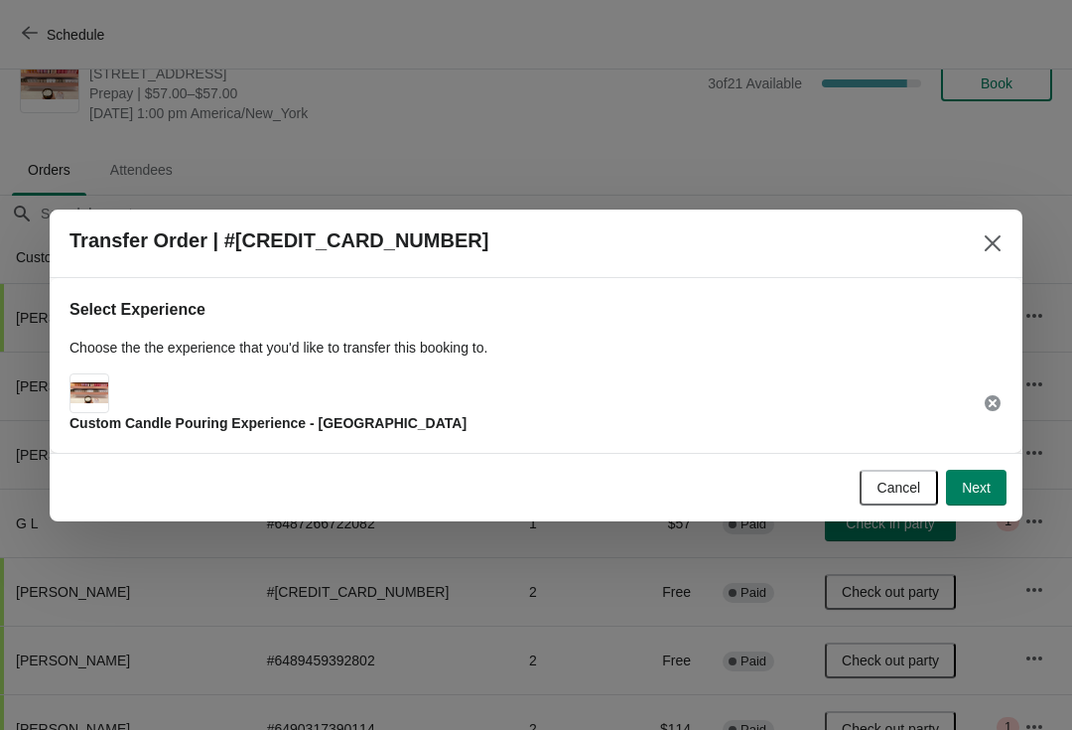
scroll to position [0, 0]
click at [997, 489] on button "Next" at bounding box center [976, 488] width 61 height 36
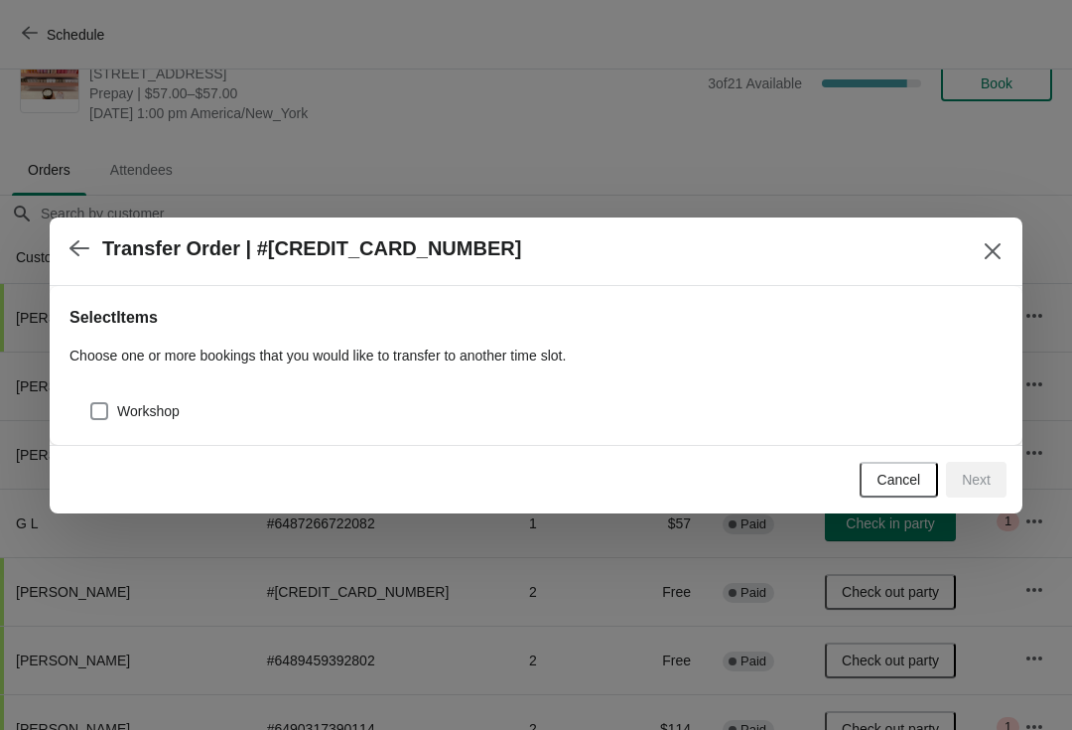
click at [207, 395] on div "Workshop" at bounding box center [536, 403] width 933 height 44
click at [164, 406] on span "Workshop" at bounding box center [148, 411] width 63 height 20
click at [91, 403] on input "Workshop" at bounding box center [90, 402] width 1 height 1
checkbox input "true"
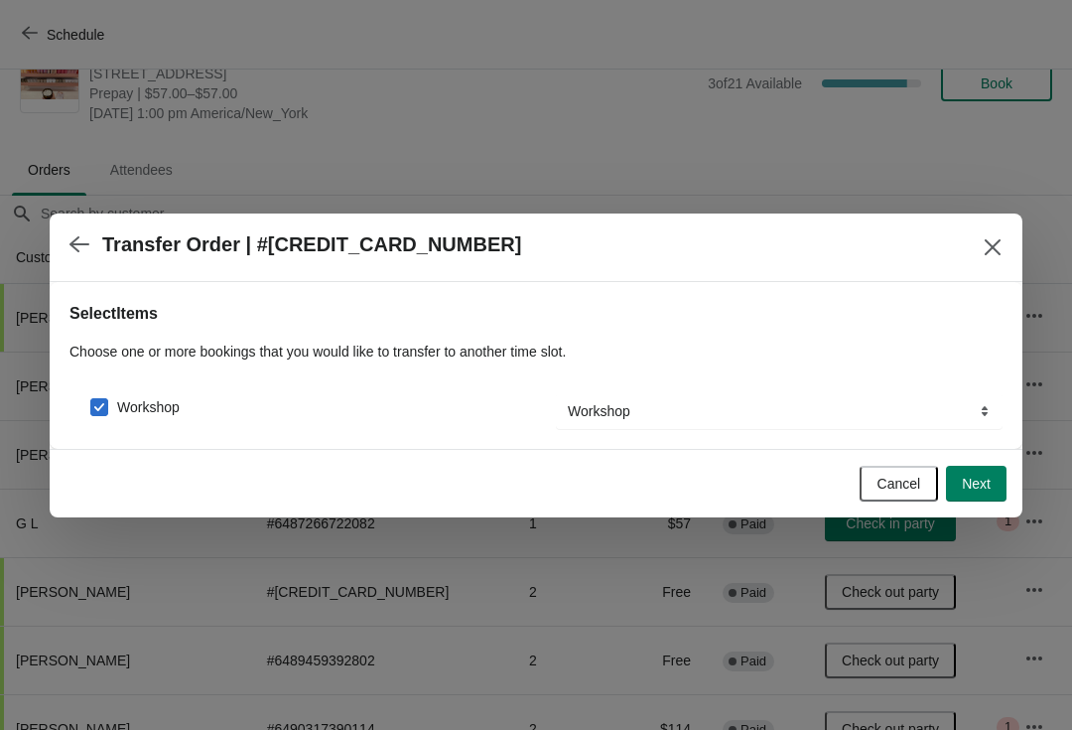
click at [993, 486] on button "Next" at bounding box center [976, 484] width 61 height 36
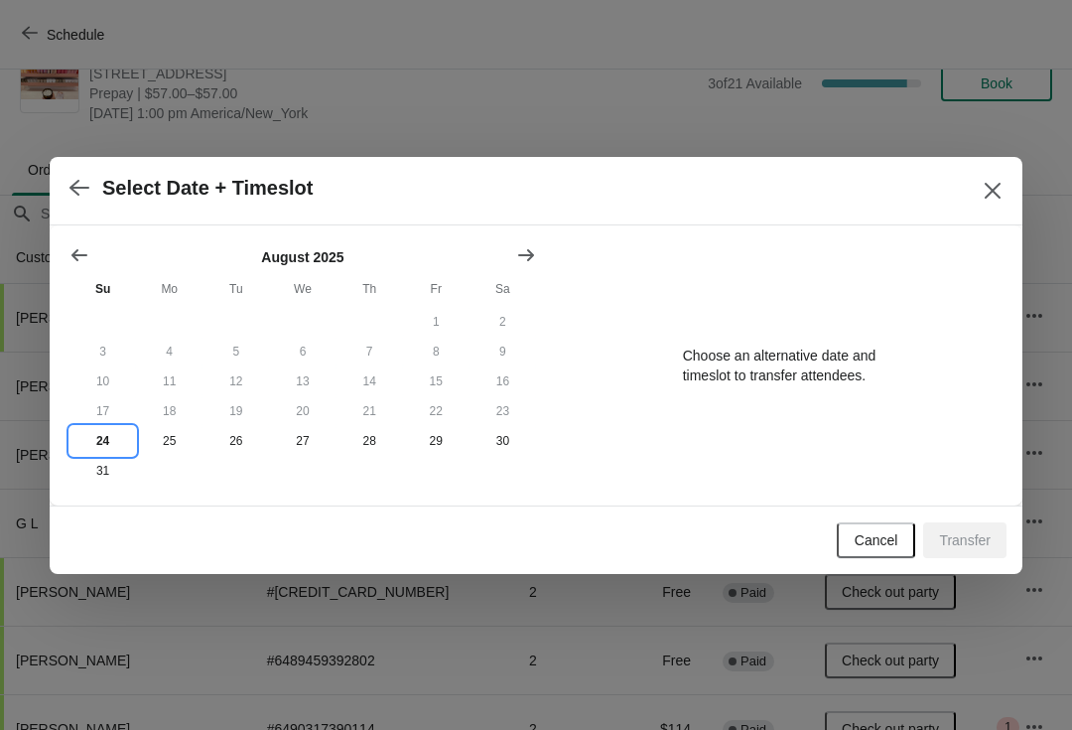
click at [116, 432] on button "24" at bounding box center [103, 441] width 67 height 30
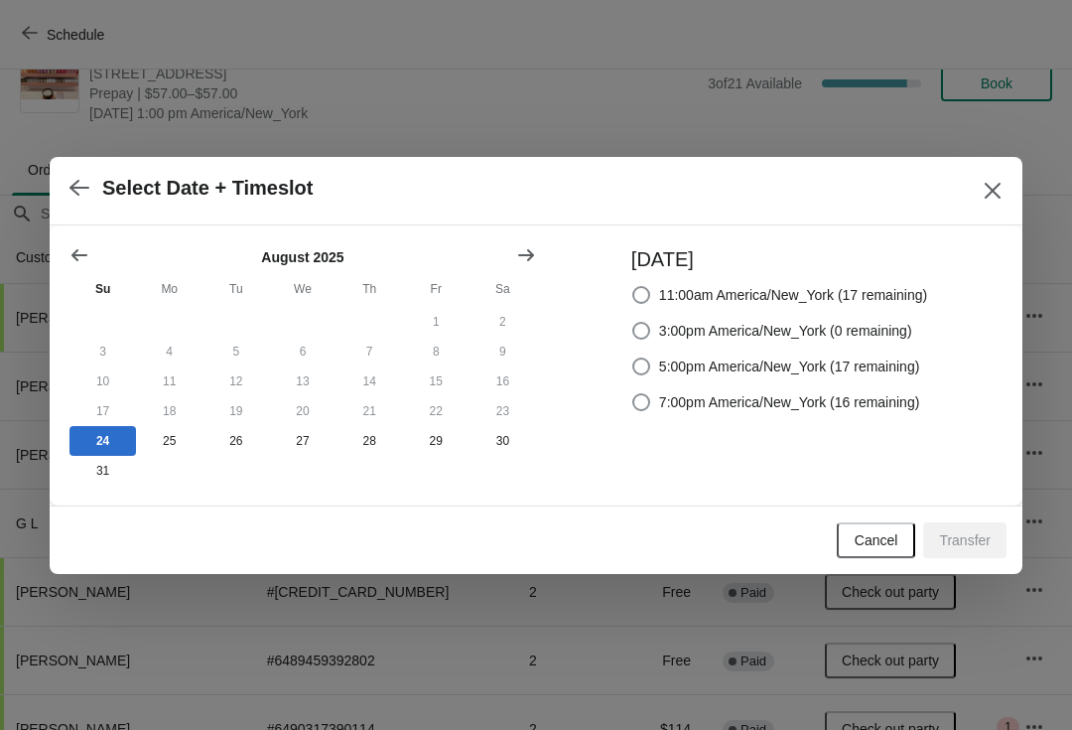
click at [790, 327] on span "3:00pm America/New_York (0 remaining)" at bounding box center [785, 331] width 253 height 20
click at [633, 323] on input "3:00pm America/New_York (0 remaining)" at bounding box center [632, 322] width 1 height 1
radio input "true"
click at [810, 334] on span "3:00pm America/New_York (0 remaining)" at bounding box center [785, 331] width 253 height 20
click at [633, 323] on input "3:00pm America/New_York (0 remaining)" at bounding box center [632, 322] width 1 height 1
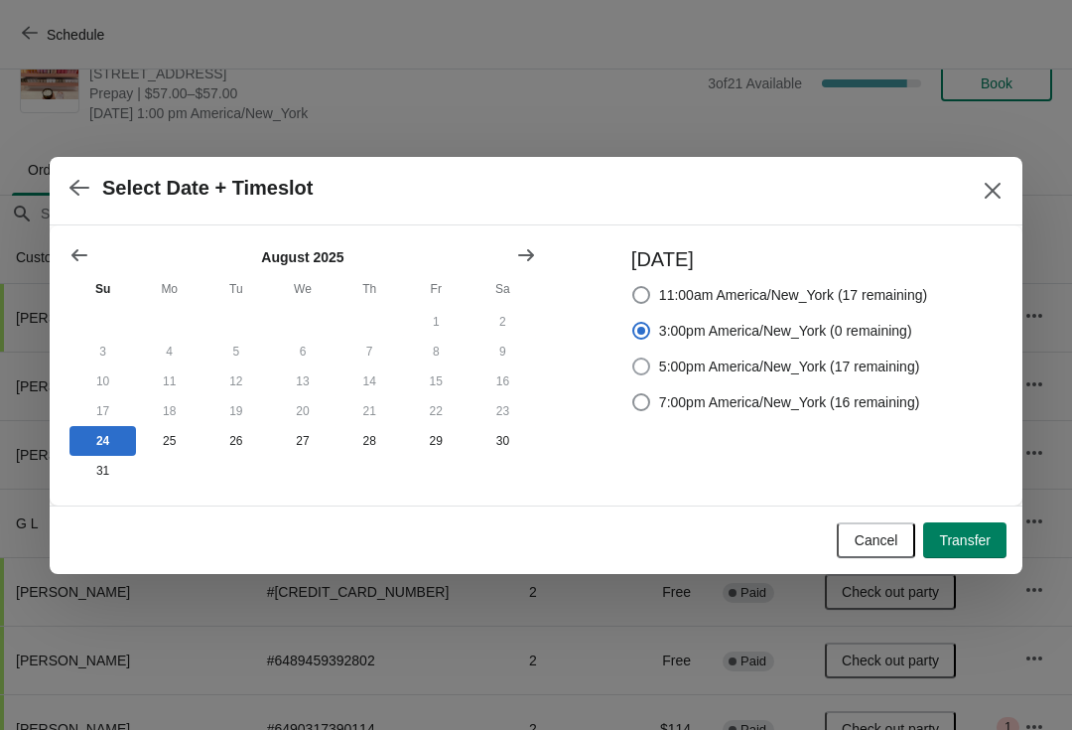
click at [724, 366] on span "5:00pm America/New_York (17 remaining)" at bounding box center [789, 366] width 261 height 20
click at [633, 358] on input "5:00pm America/New_York (17 remaining)" at bounding box center [632, 357] width 1 height 1
radio input "true"
click at [988, 533] on span "Transfer" at bounding box center [965, 540] width 52 height 16
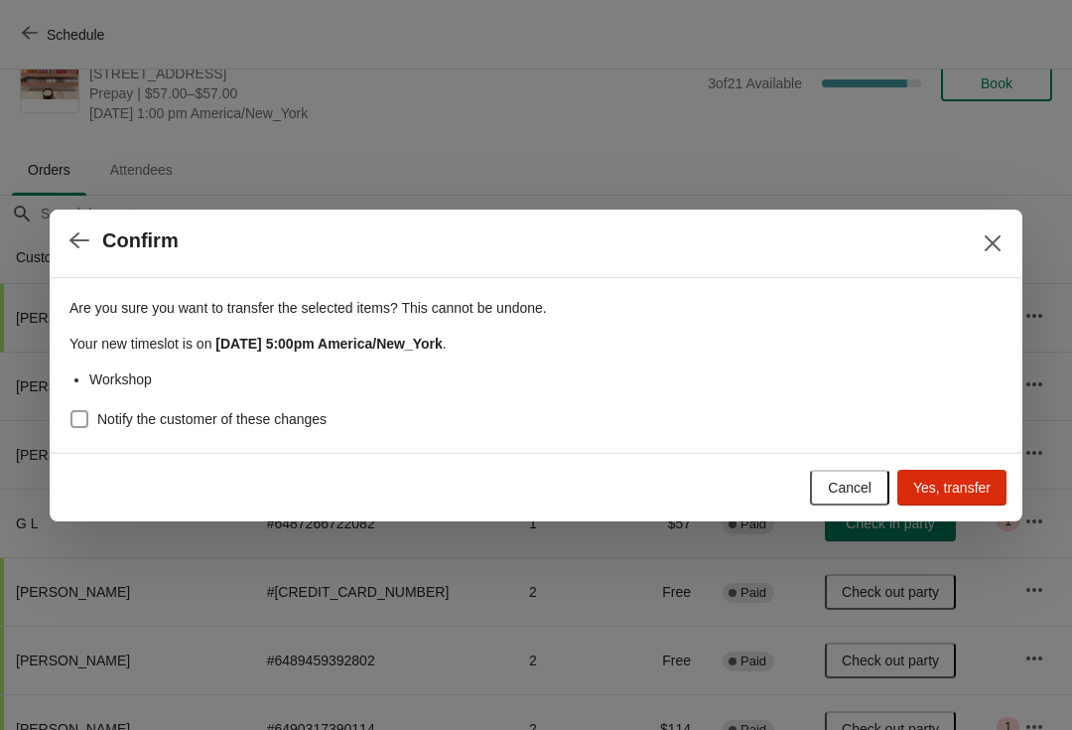
click at [279, 423] on span "Notify the customer of these changes" at bounding box center [211, 419] width 229 height 20
click at [71, 411] on input "Notify the customer of these changes" at bounding box center [70, 410] width 1 height 1
checkbox input "true"
click at [969, 502] on button "Yes, transfer" at bounding box center [952, 488] width 109 height 36
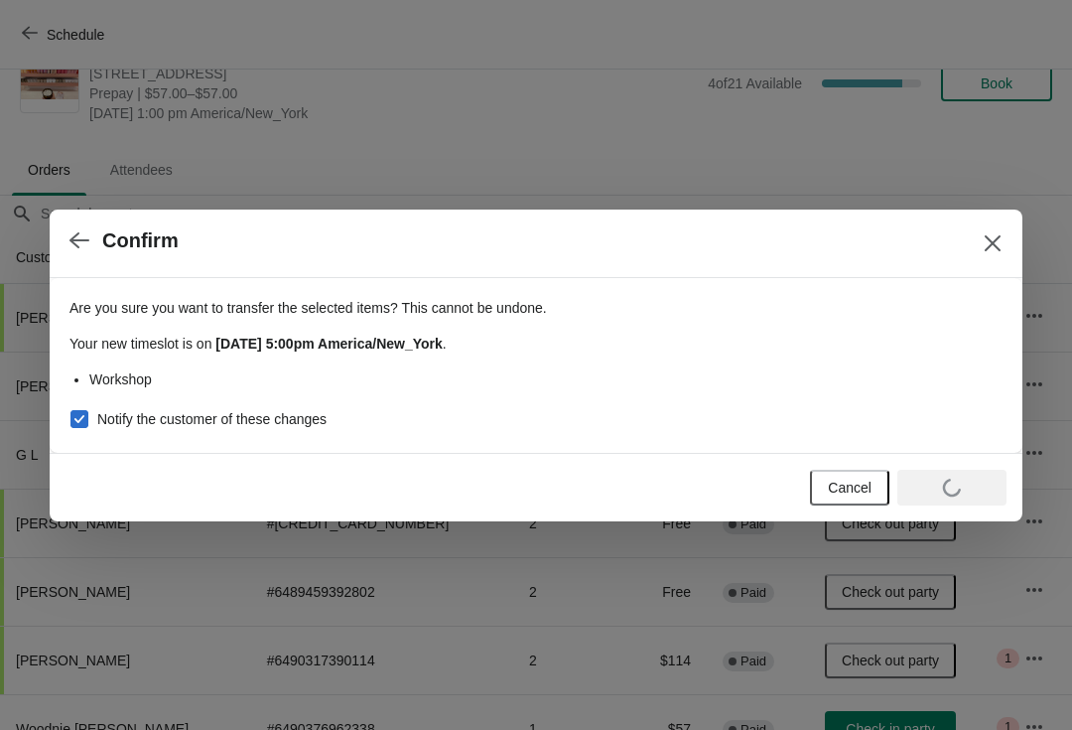
scroll to position [46, 0]
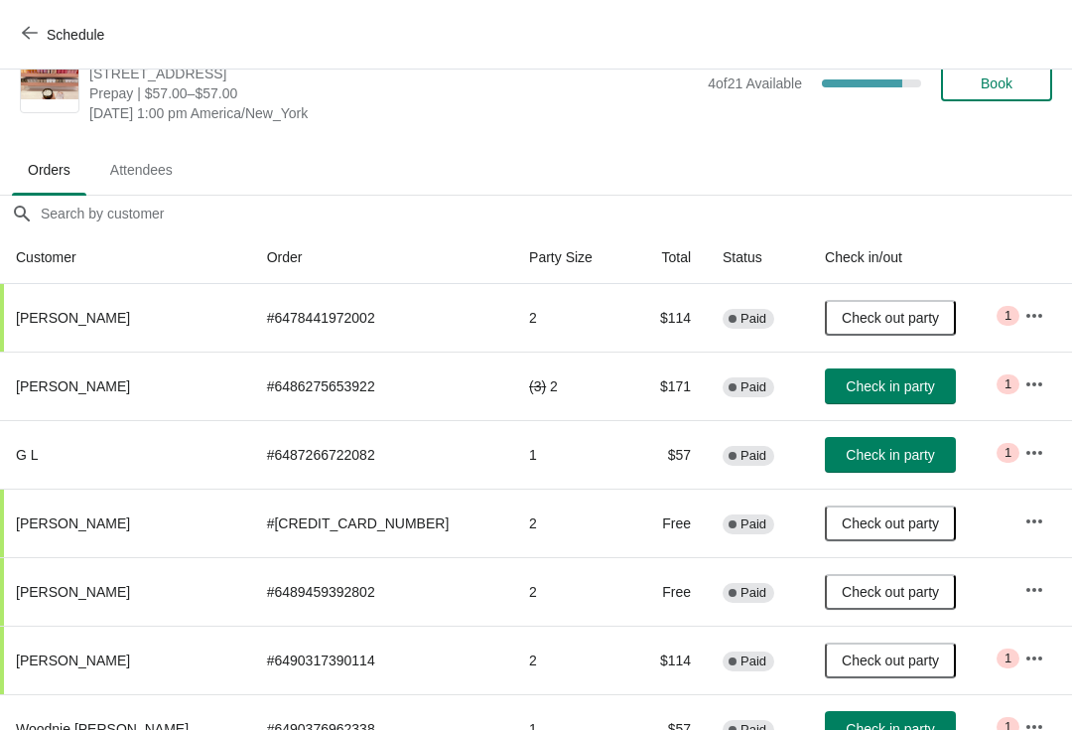
click at [1034, 390] on icon "button" at bounding box center [1035, 384] width 20 height 20
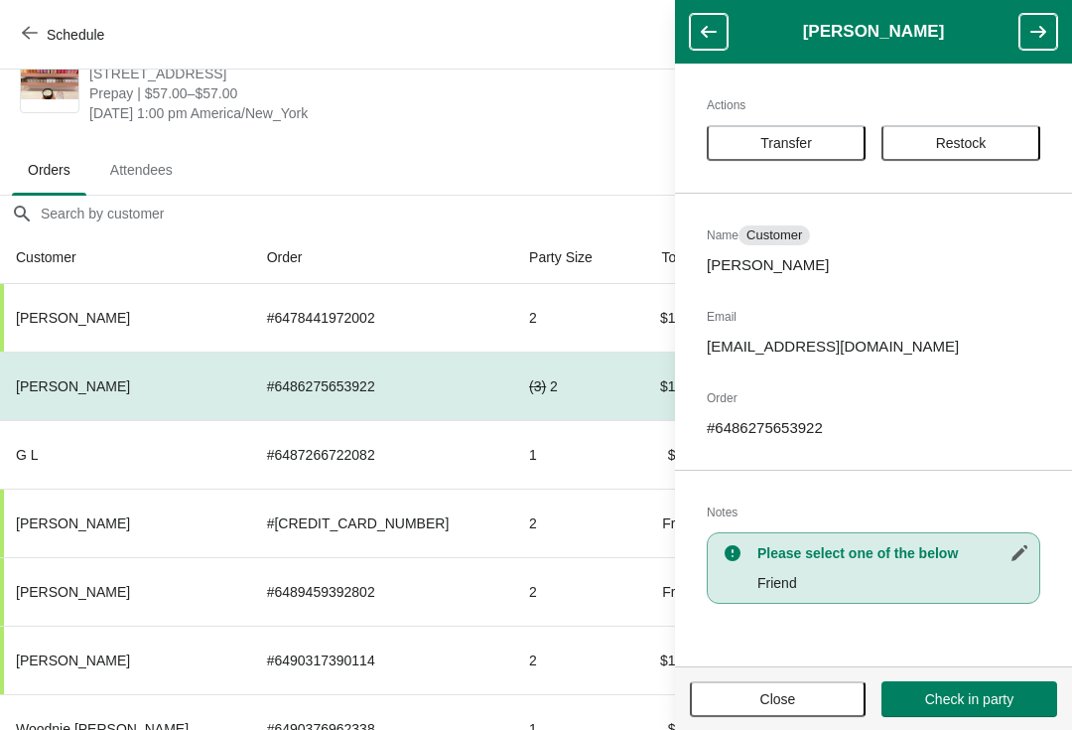
click at [797, 112] on h2 "Actions" at bounding box center [874, 105] width 334 height 20
click at [831, 159] on button "Transfer" at bounding box center [786, 143] width 159 height 36
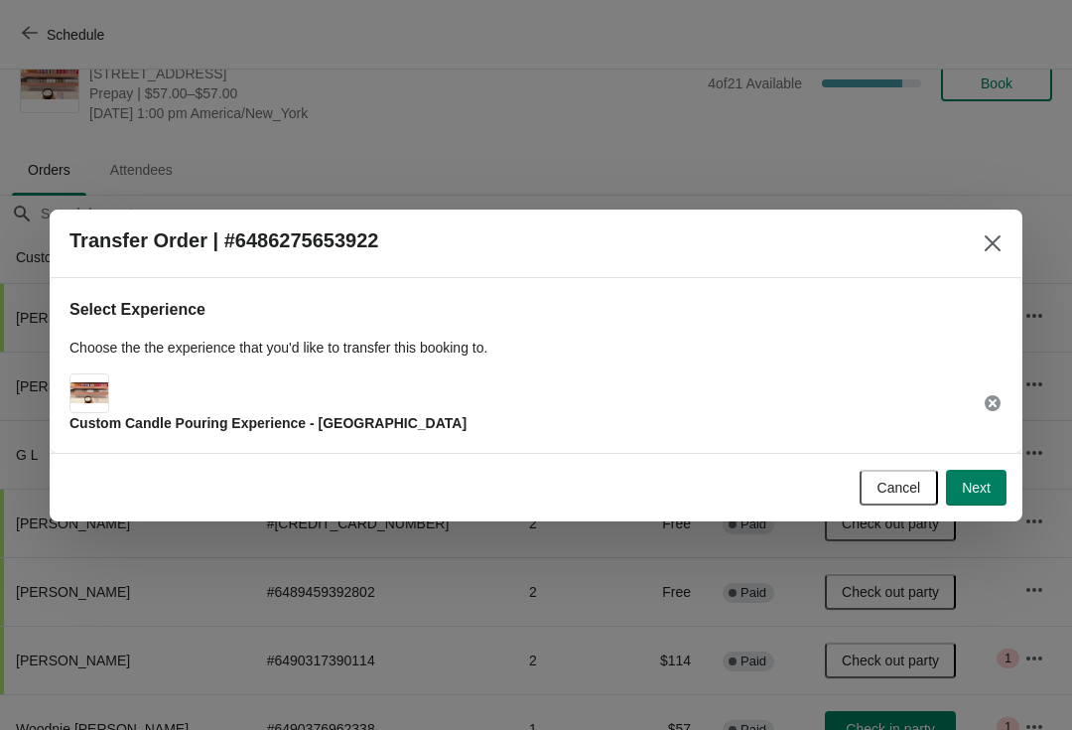
click at [1005, 475] on button "Next" at bounding box center [976, 488] width 61 height 36
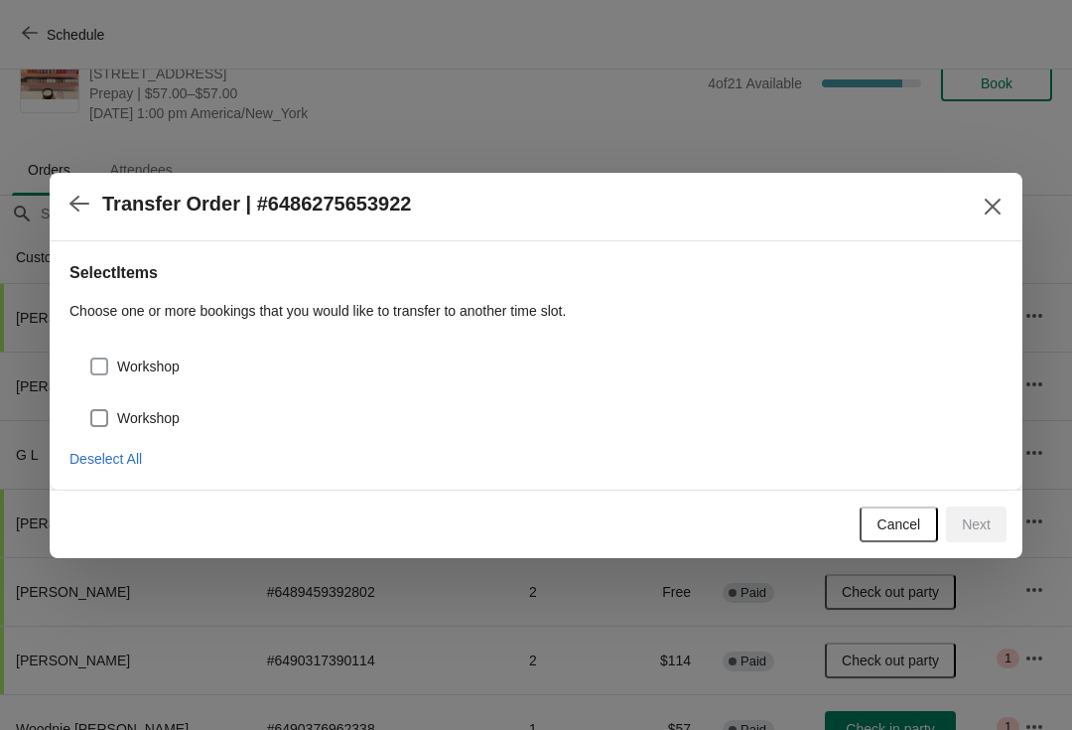
click at [166, 352] on label "Workshop" at bounding box center [134, 366] width 90 height 28
click at [91, 357] on input "Workshop" at bounding box center [90, 357] width 1 height 1
checkbox input "true"
click at [150, 407] on label "Workshop" at bounding box center [134, 418] width 90 height 28
click at [91, 409] on input "Workshop" at bounding box center [90, 409] width 1 height 1
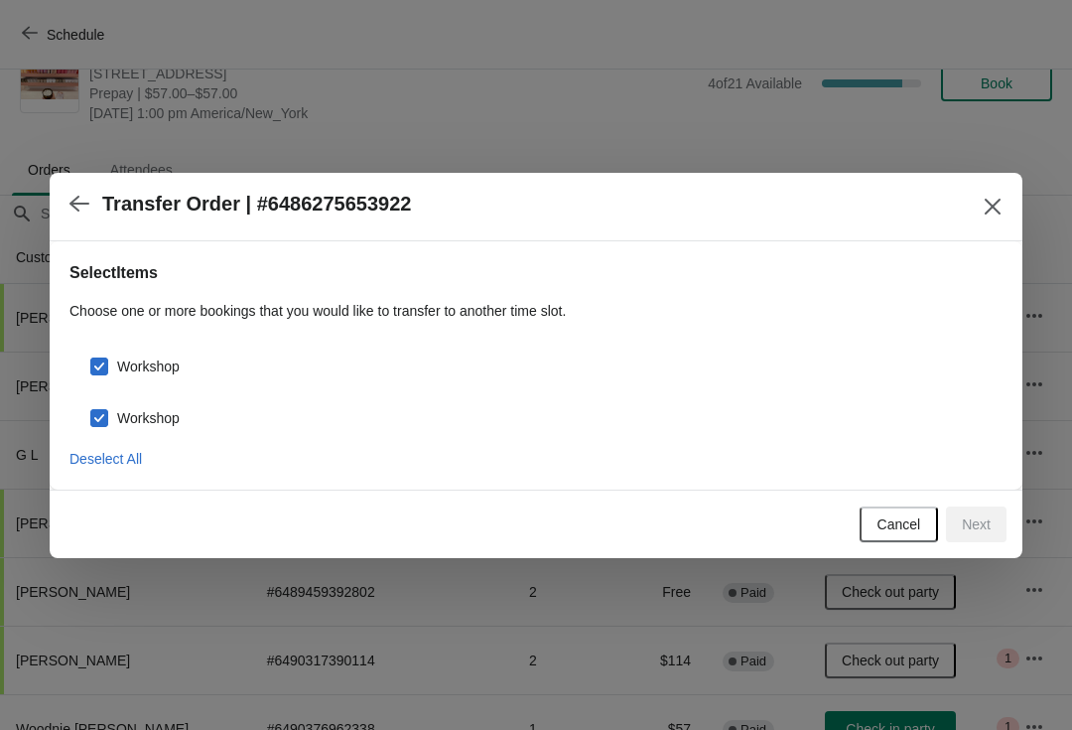
checkbox input "true"
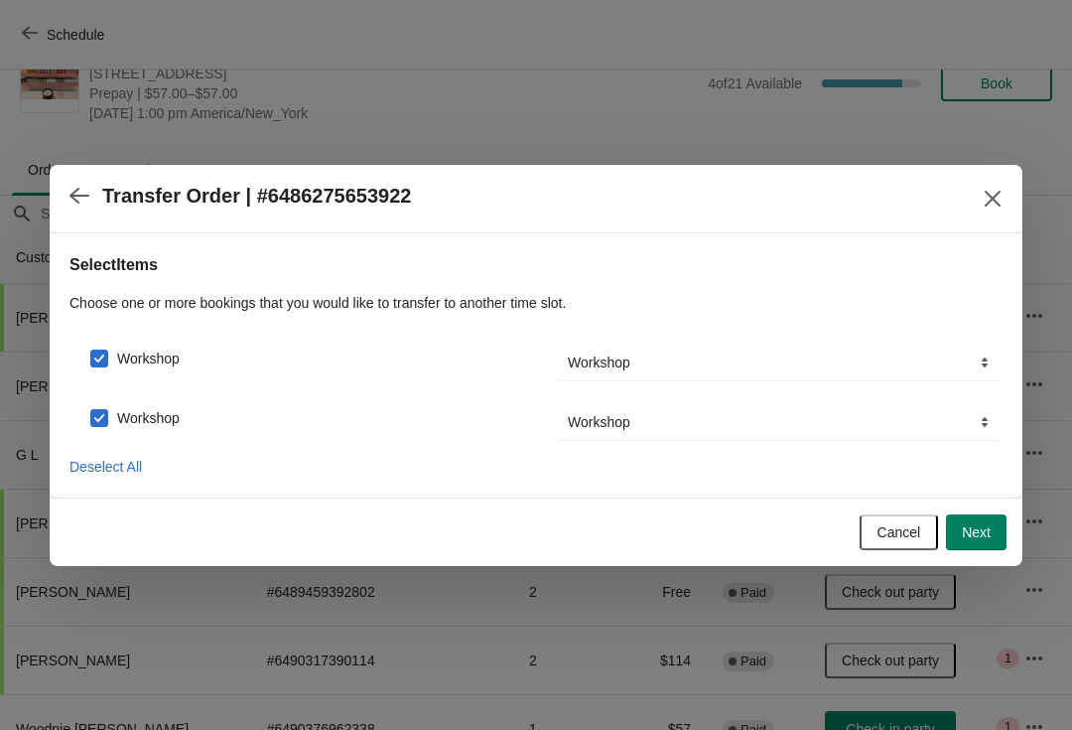
click at [978, 549] on button "Next" at bounding box center [976, 532] width 61 height 36
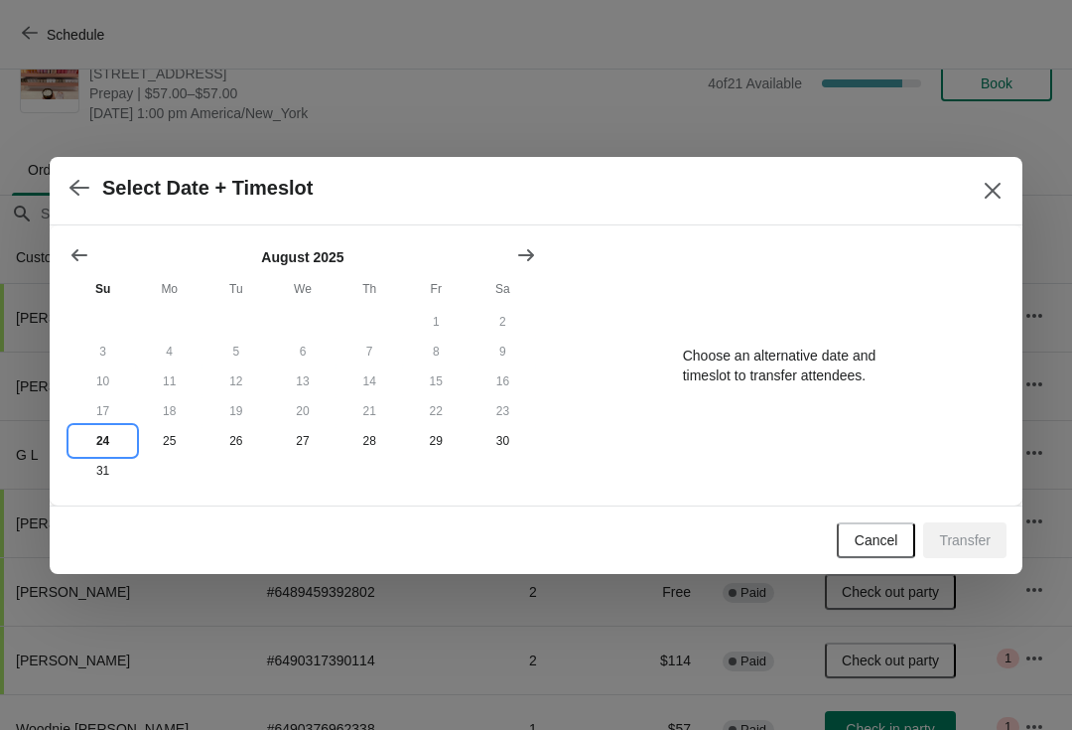
click at [100, 447] on button "24" at bounding box center [103, 441] width 67 height 30
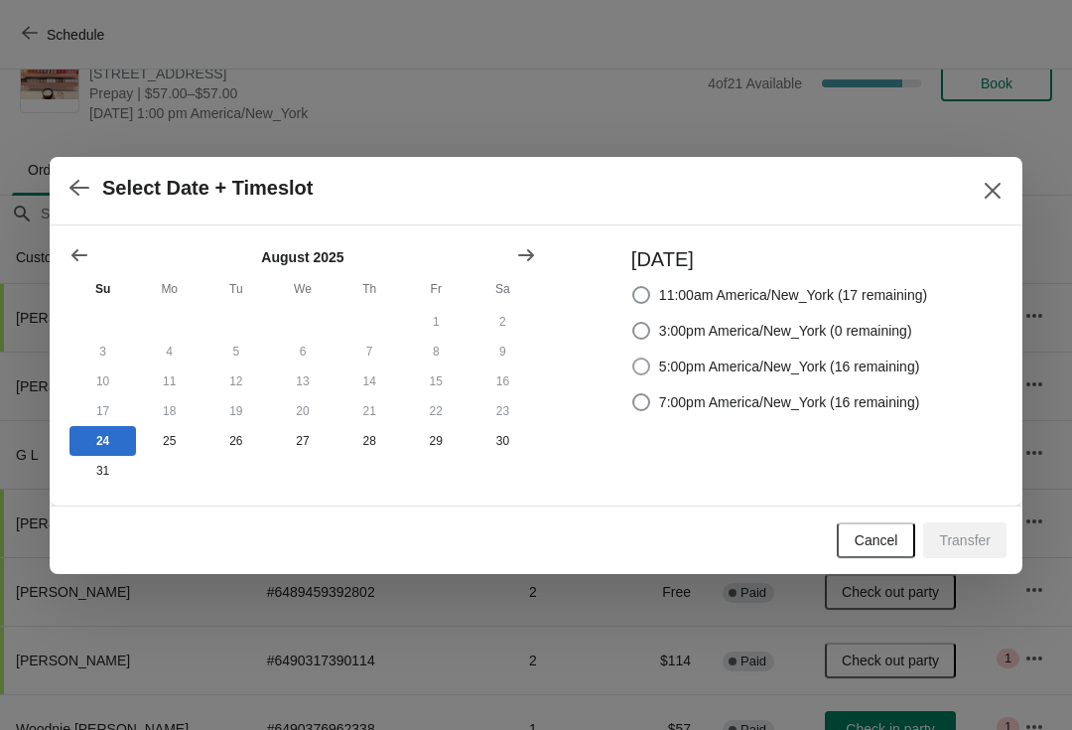
click at [835, 372] on span "5:00pm America/New_York (16 remaining)" at bounding box center [789, 366] width 261 height 20
click at [633, 358] on input "5:00pm America/New_York (16 remaining)" at bounding box center [632, 357] width 1 height 1
radio input "true"
click at [987, 542] on span "Transfer" at bounding box center [965, 540] width 52 height 16
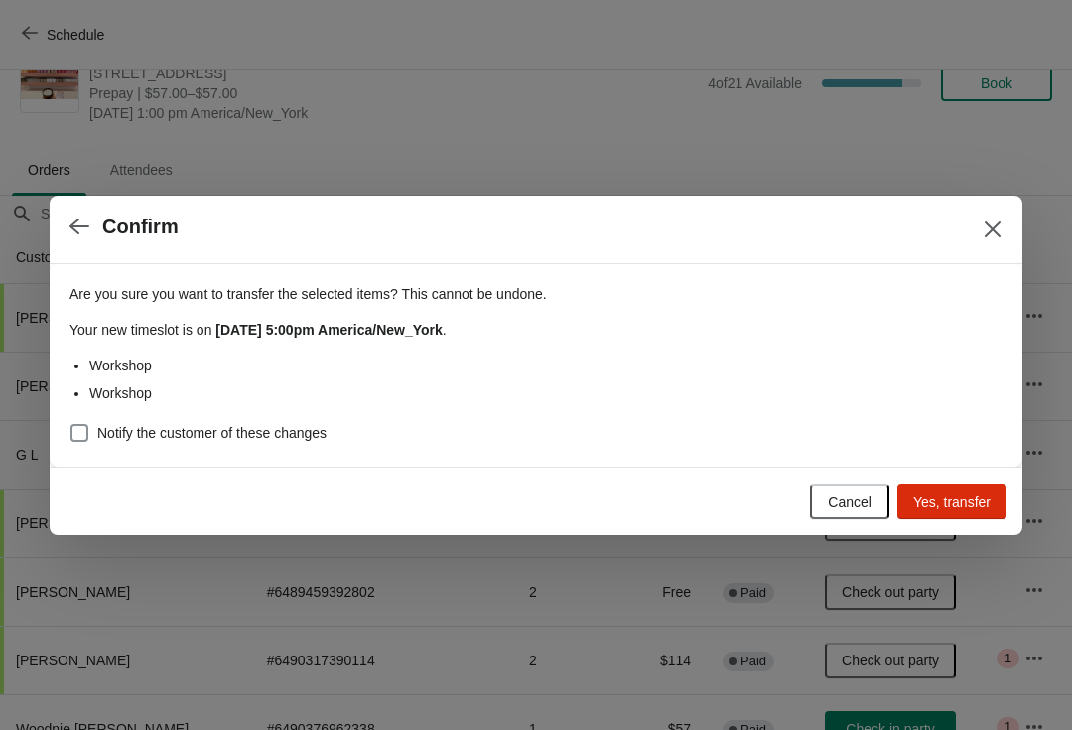
click at [307, 428] on span "Notify the customer of these changes" at bounding box center [211, 433] width 229 height 20
click at [71, 425] on input "Notify the customer of these changes" at bounding box center [70, 424] width 1 height 1
checkbox input "true"
click at [988, 507] on span "Yes, transfer" at bounding box center [951, 501] width 77 height 16
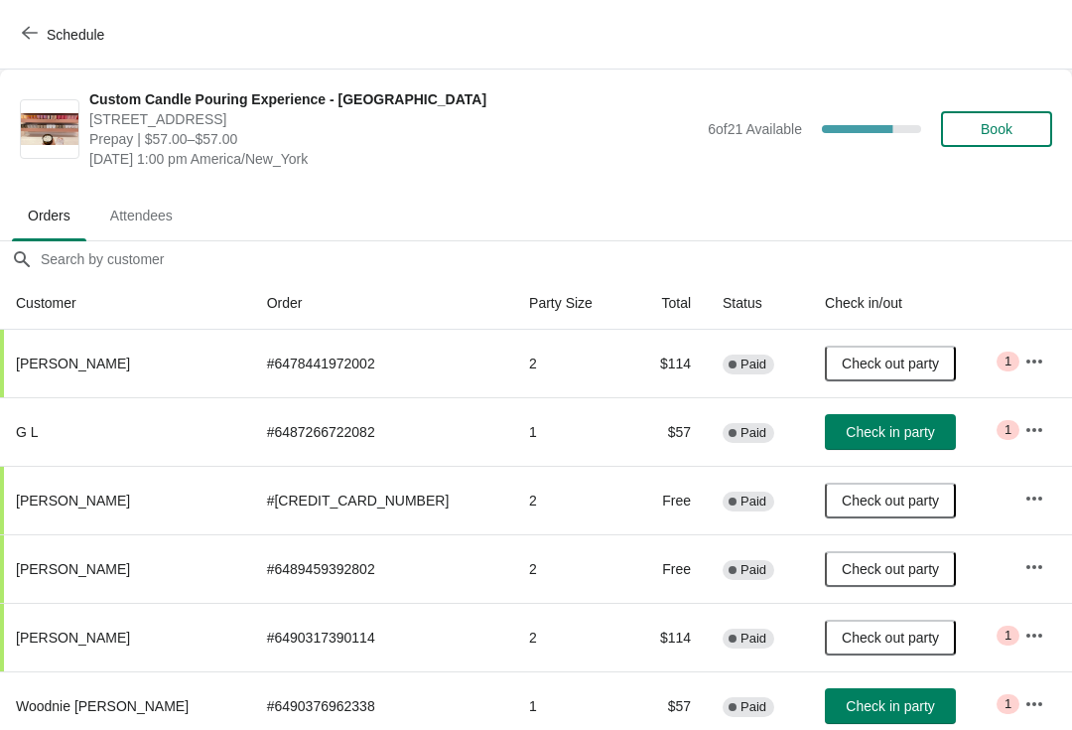
scroll to position [46, 0]
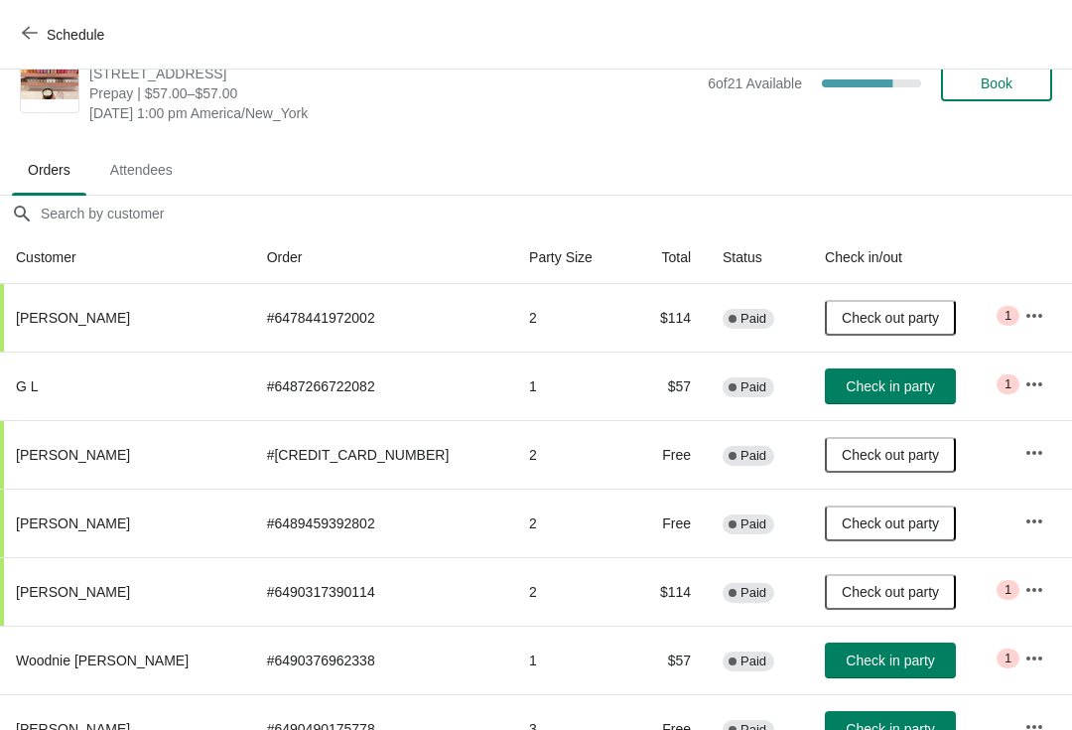
click at [1057, 391] on td "Critical 1" at bounding box center [1041, 385] width 64 height 69
click at [1026, 387] on icon "button" at bounding box center [1035, 384] width 20 height 20
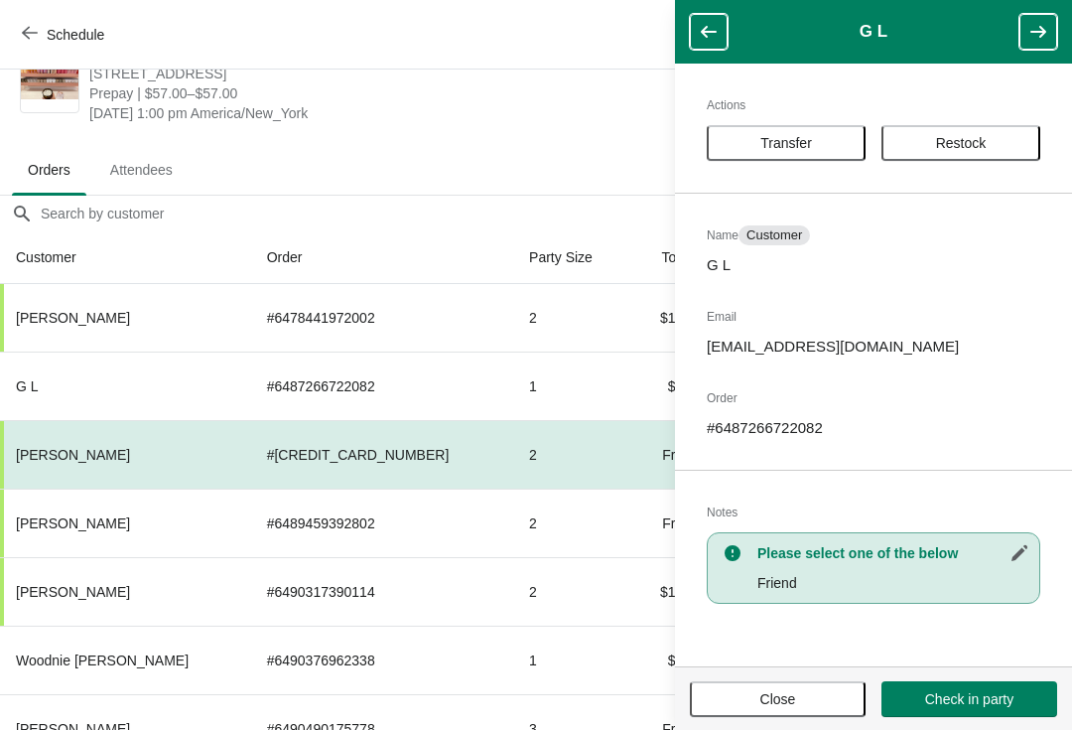
click at [773, 157] on button "Transfer" at bounding box center [786, 143] width 159 height 36
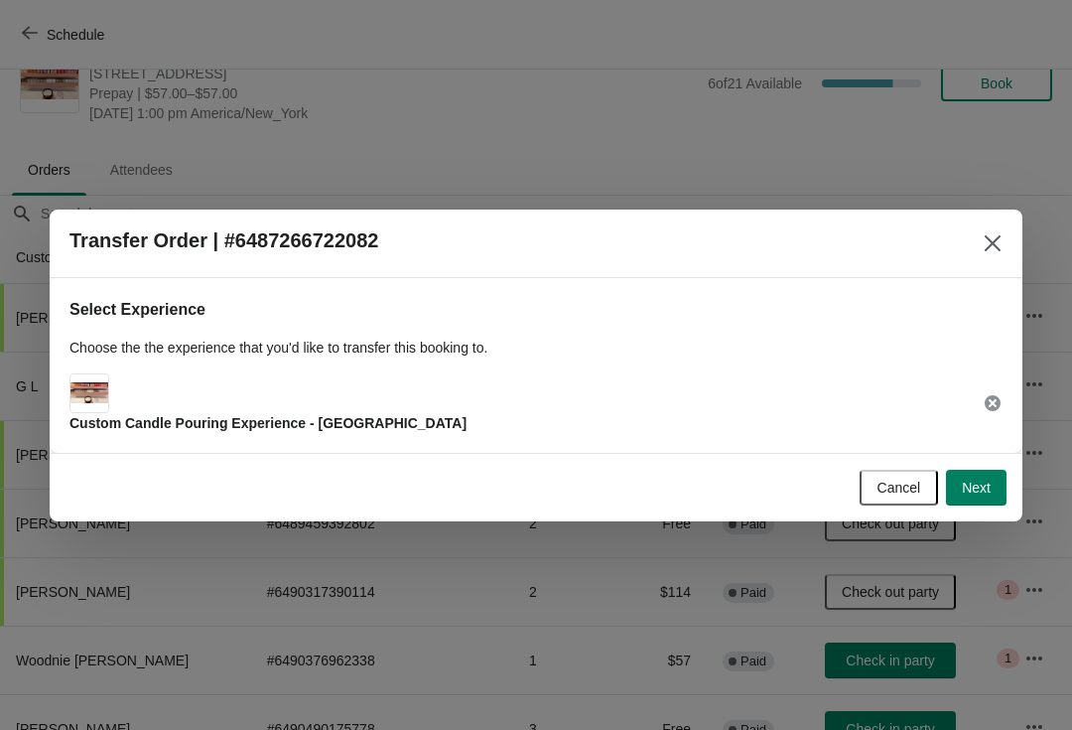
click at [963, 493] on span "Next" at bounding box center [976, 488] width 29 height 16
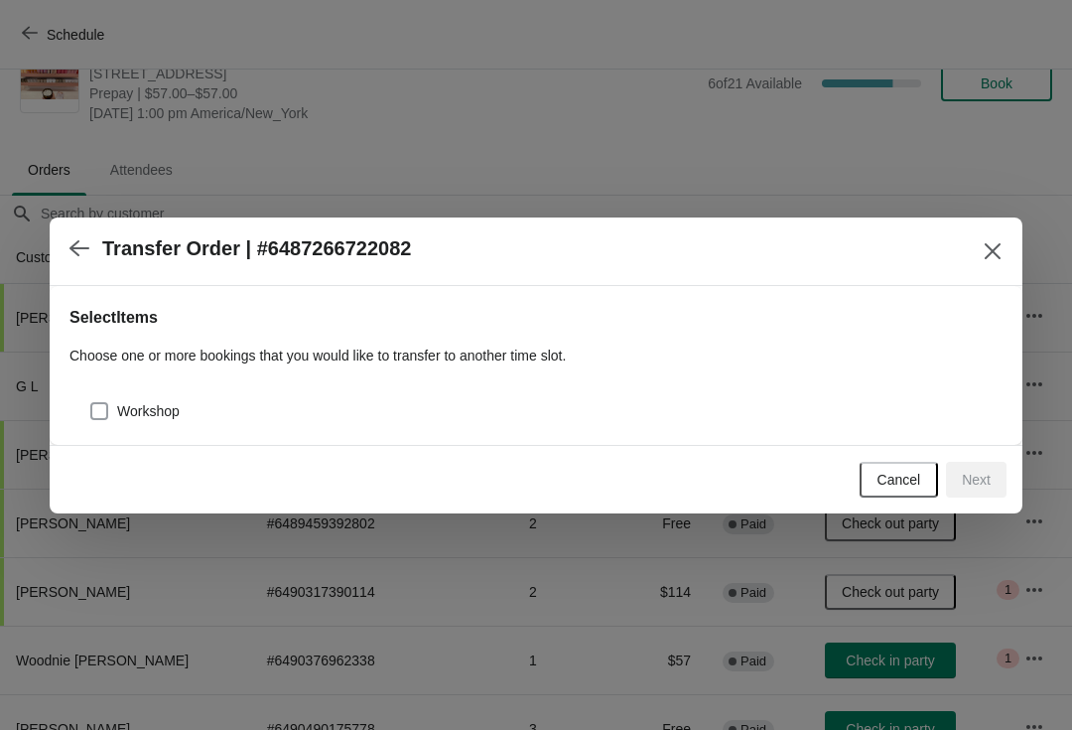
click at [143, 417] on span "Workshop" at bounding box center [148, 411] width 63 height 20
click at [91, 403] on input "Workshop" at bounding box center [90, 402] width 1 height 1
checkbox input "true"
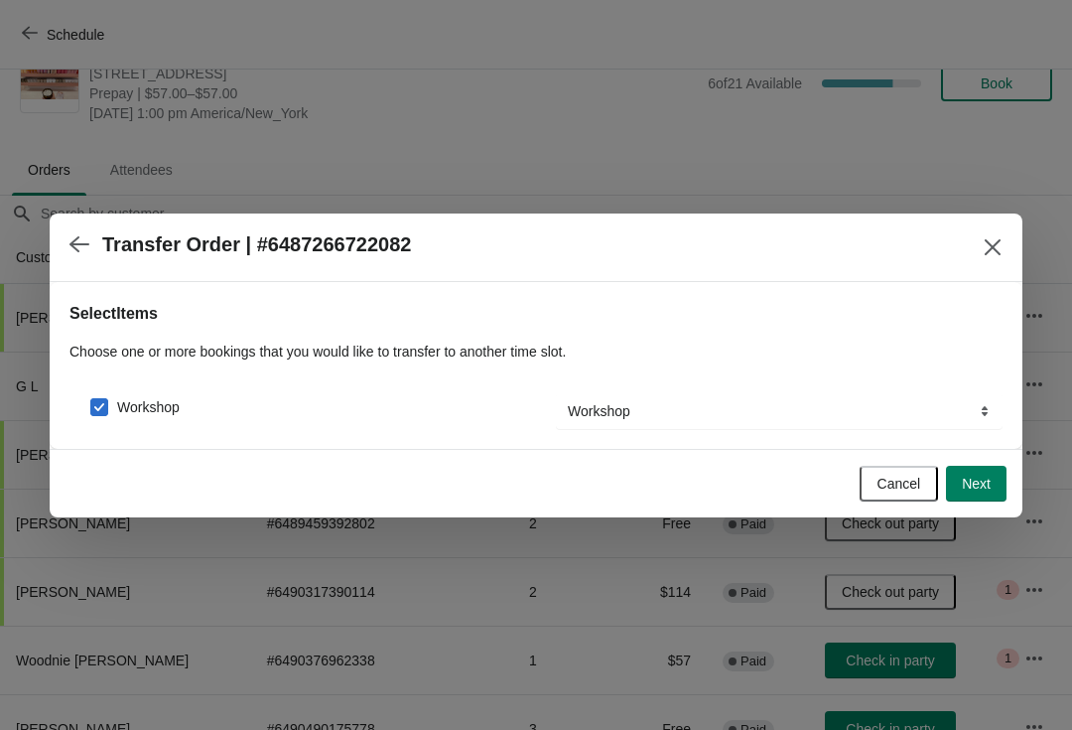
click at [998, 491] on button "Next" at bounding box center [976, 484] width 61 height 36
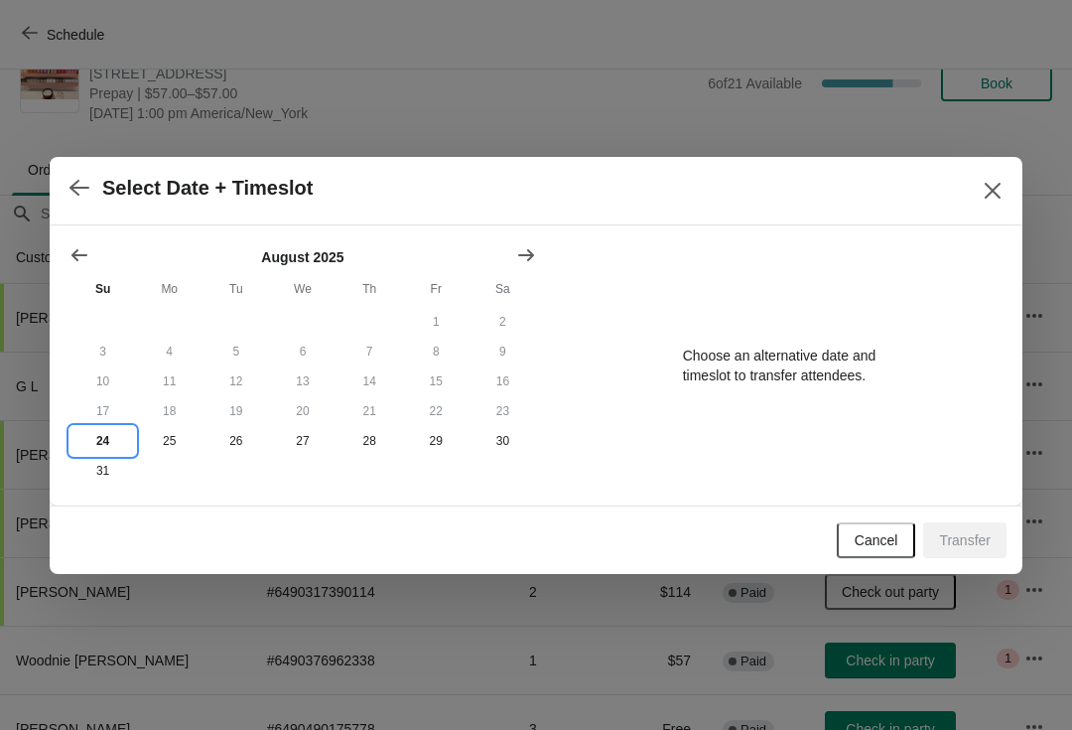
click at [110, 426] on button "24" at bounding box center [103, 441] width 67 height 30
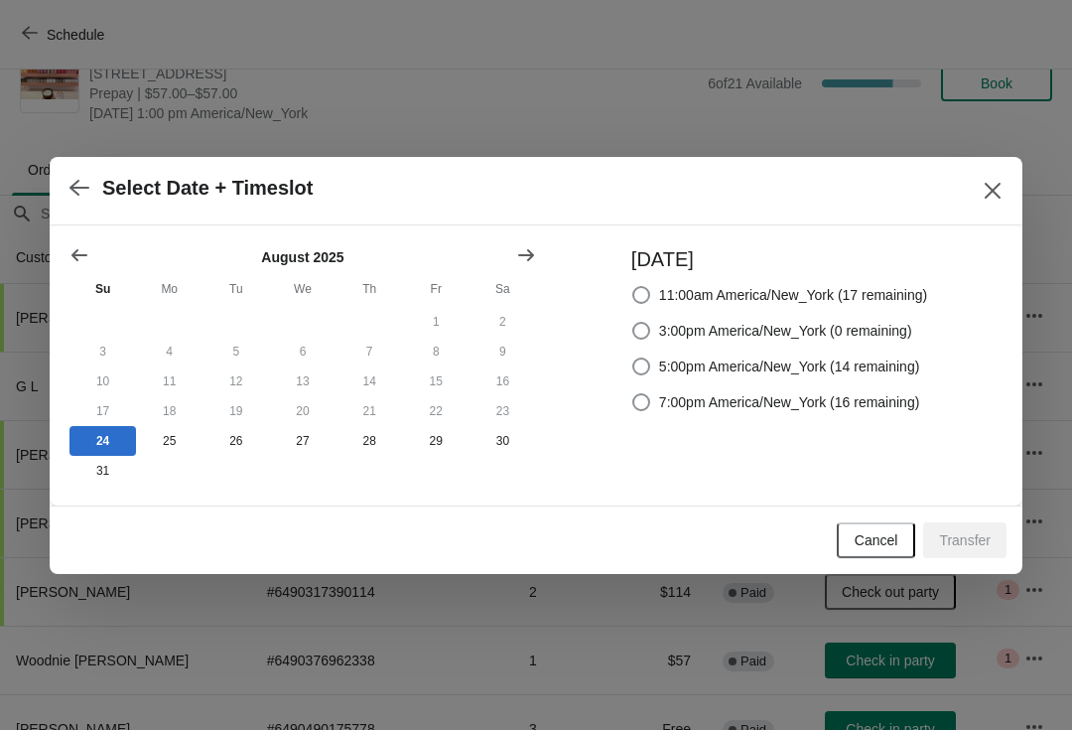
click at [772, 365] on span "5:00pm America/New_York (14 remaining)" at bounding box center [789, 366] width 261 height 20
click at [633, 358] on input "5:00pm America/New_York (14 remaining)" at bounding box center [632, 357] width 1 height 1
radio input "true"
click at [1001, 547] on button "Transfer" at bounding box center [964, 540] width 83 height 36
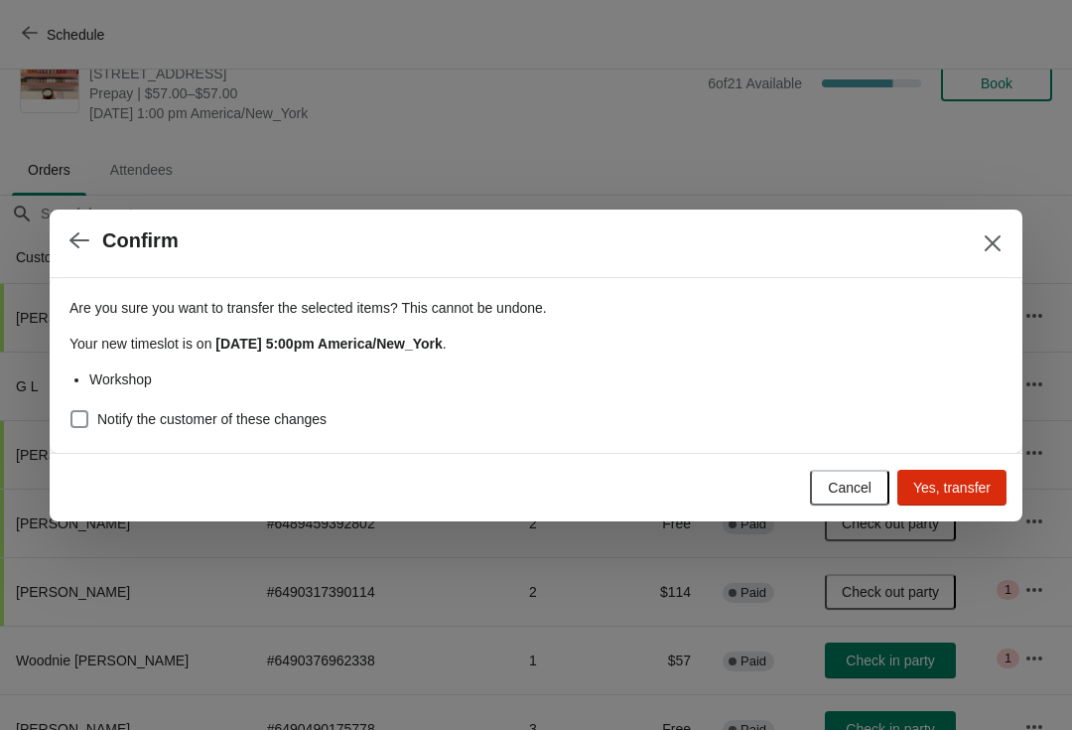
click at [315, 450] on div "Are you sure you want to transfer the selected items ? This cannot be undone. Y…" at bounding box center [536, 365] width 973 height 175
click at [250, 447] on div "Are you sure you want to transfer the selected items ? This cannot be undone. Y…" at bounding box center [536, 365] width 973 height 175
click at [275, 430] on label "Notify the customer of these changes" at bounding box center [198, 419] width 257 height 28
click at [71, 411] on input "Notify the customer of these changes" at bounding box center [70, 410] width 1 height 1
checkbox input "true"
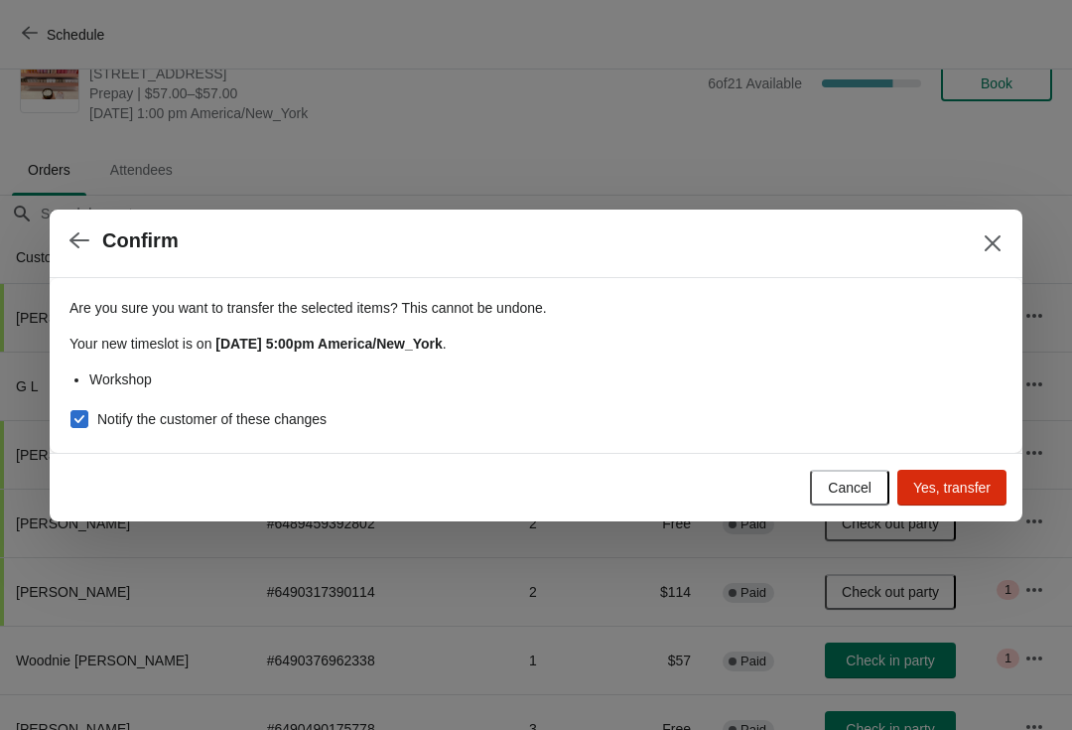
click at [963, 502] on button "Yes, transfer" at bounding box center [952, 488] width 109 height 36
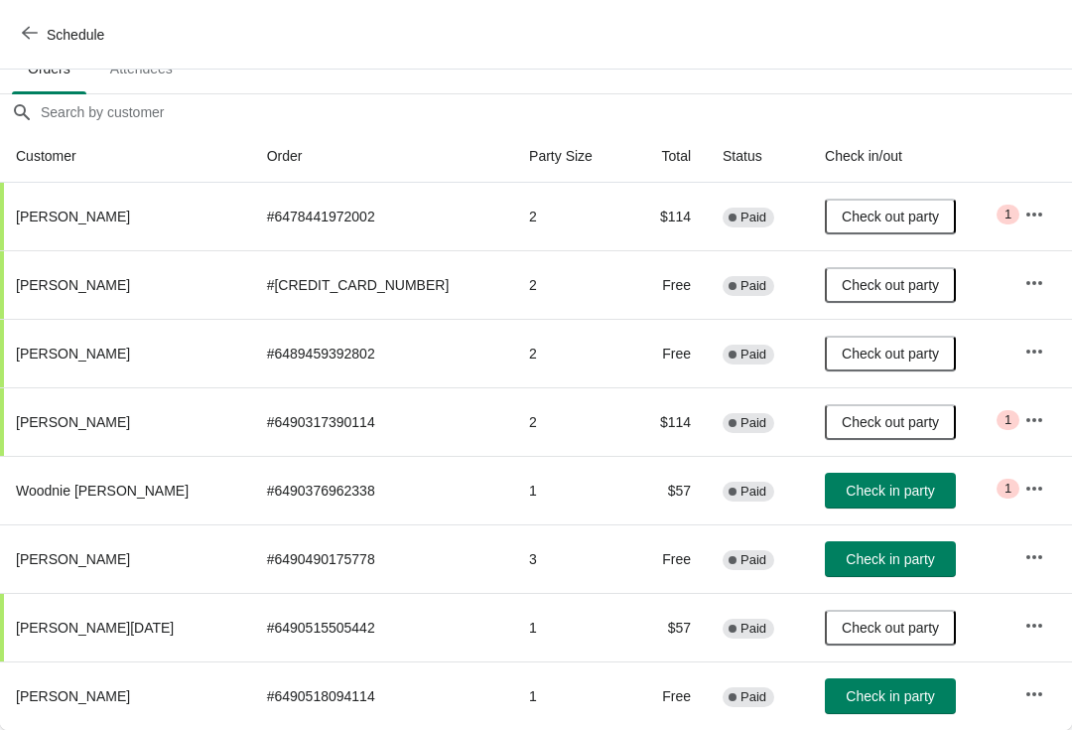
scroll to position [147, 0]
click at [874, 541] on button "Check in party" at bounding box center [890, 559] width 131 height 36
click at [887, 713] on button "Check in party" at bounding box center [890, 696] width 131 height 36
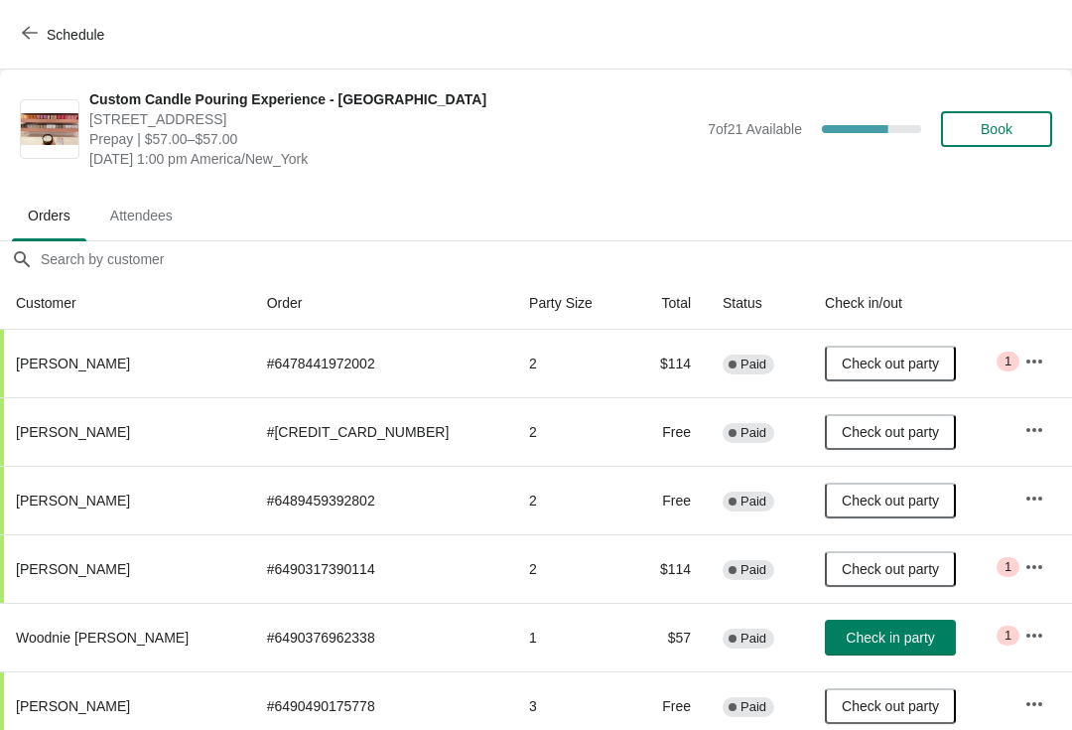
scroll to position [0, 0]
